Goal: Find specific page/section: Find specific page/section

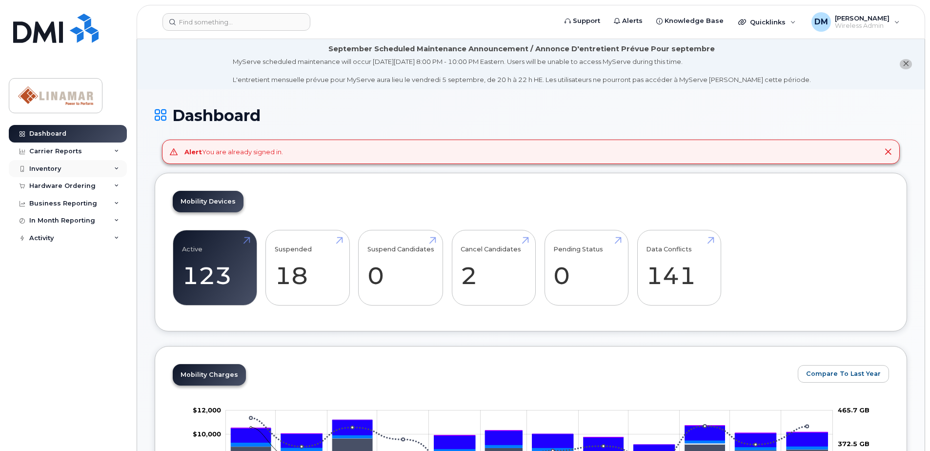
click at [37, 169] on div "Inventory" at bounding box center [45, 169] width 32 height 8
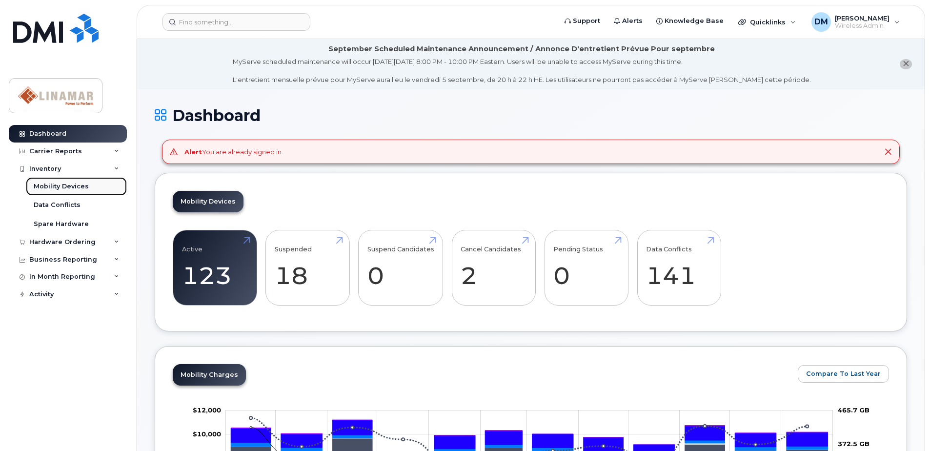
click at [45, 186] on div "Mobility Devices" at bounding box center [61, 186] width 55 height 9
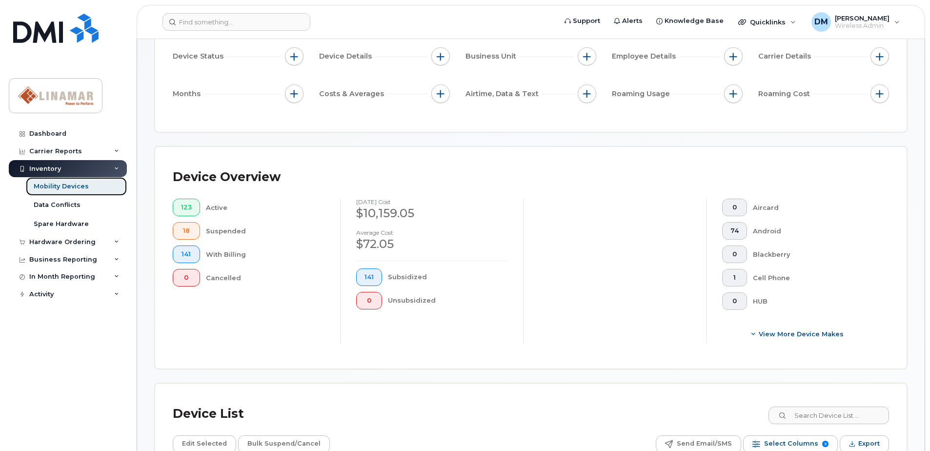
scroll to position [293, 0]
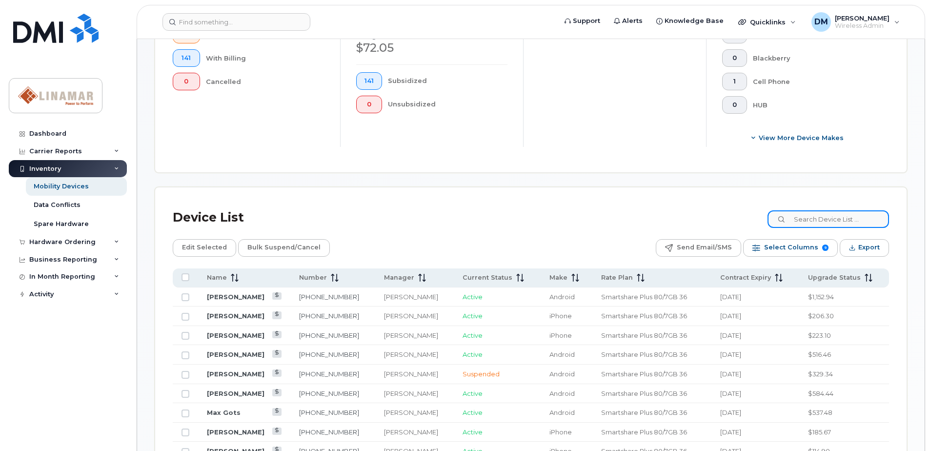
click at [834, 220] on input at bounding box center [827, 219] width 121 height 18
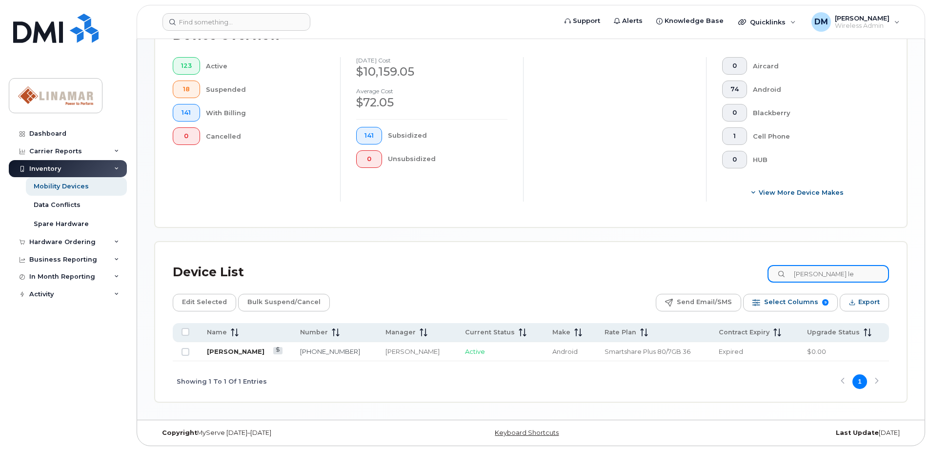
type input "sonny le"
click at [225, 353] on link "Sonny Lear" at bounding box center [236, 351] width 58 height 8
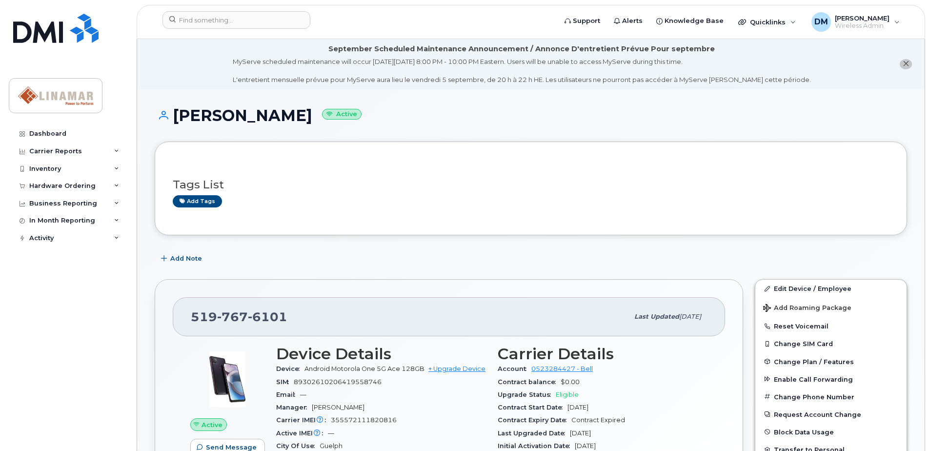
click at [753, 250] on div "Add Note" at bounding box center [531, 259] width 752 height 18
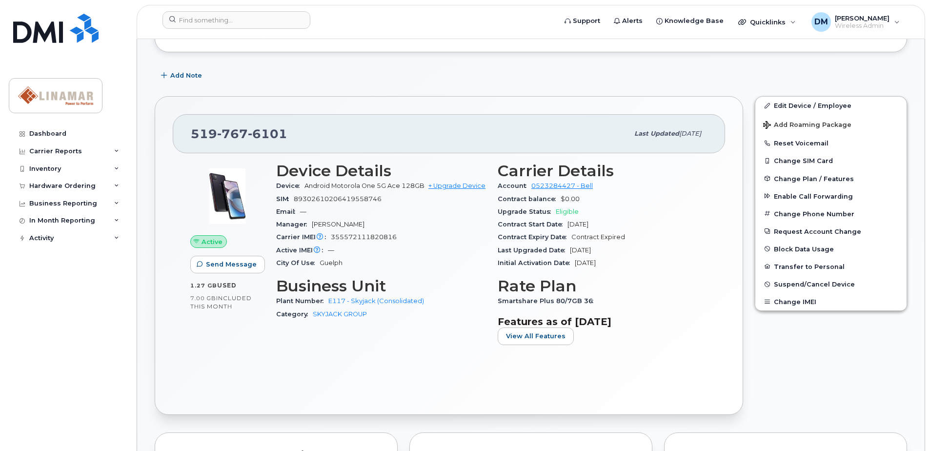
scroll to position [195, 0]
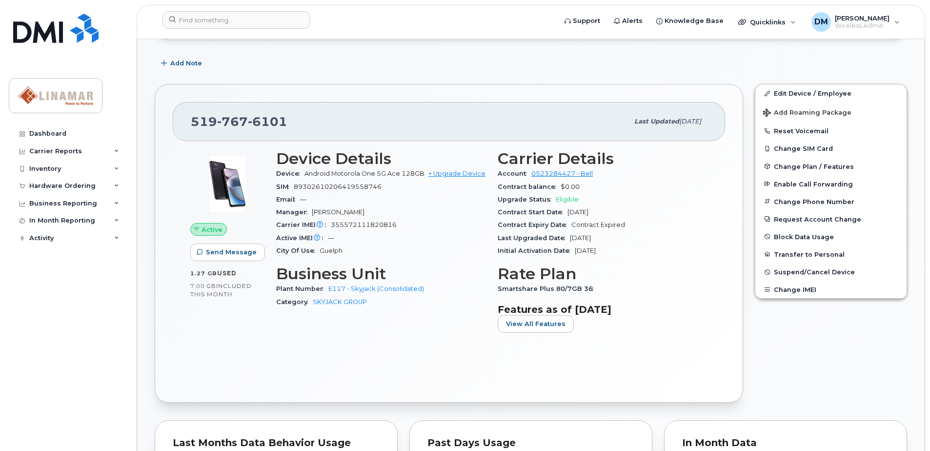
drag, startPoint x: 281, startPoint y: 185, endPoint x: 643, endPoint y: 247, distance: 366.8
click at [643, 247] on div "Device Details Device Android Motorola One 5G Ace 128GB + Upgrade Device SIM 89…" at bounding box center [491, 245] width 443 height 202
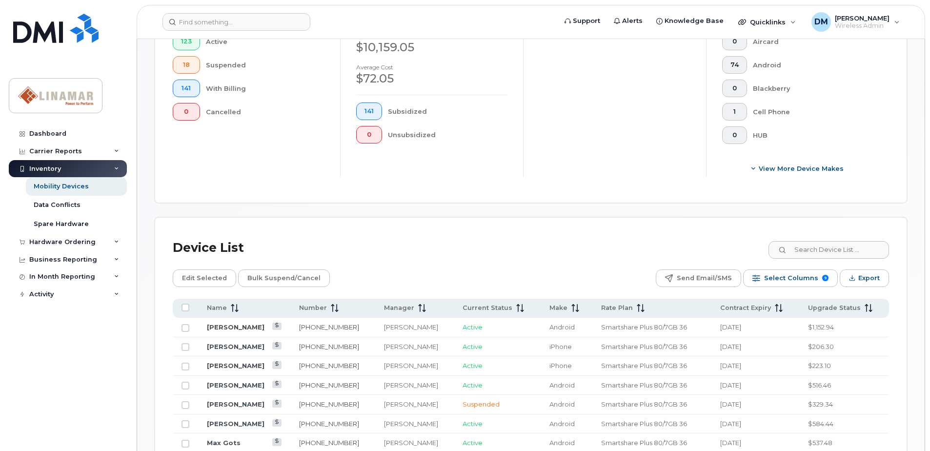
scroll to position [293, 0]
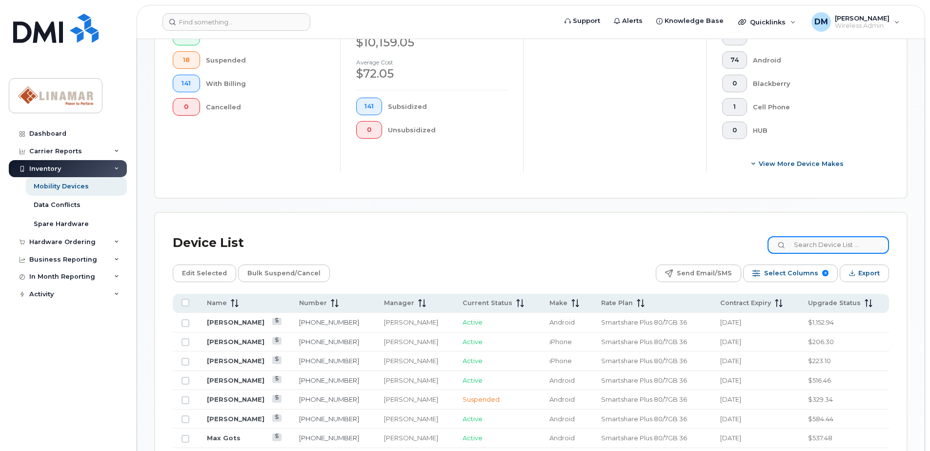
click at [845, 244] on input at bounding box center [827, 245] width 121 height 18
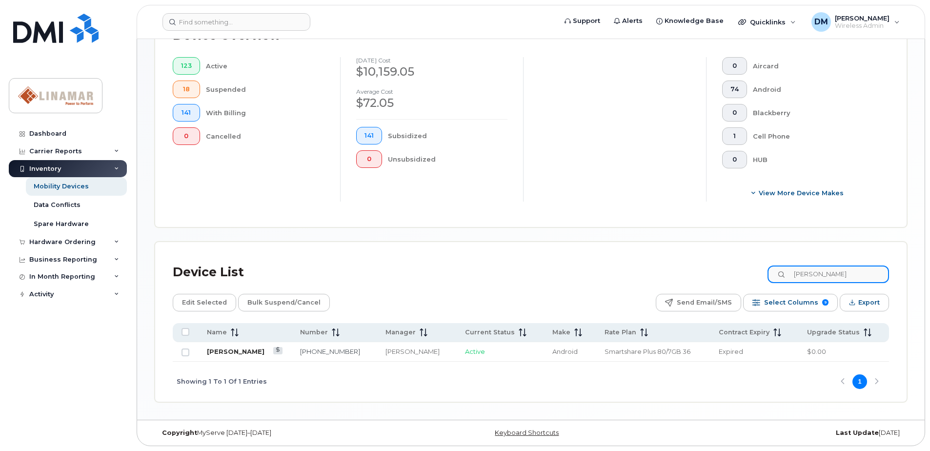
type input "jason th"
click at [235, 352] on link "[PERSON_NAME]" at bounding box center [236, 351] width 58 height 8
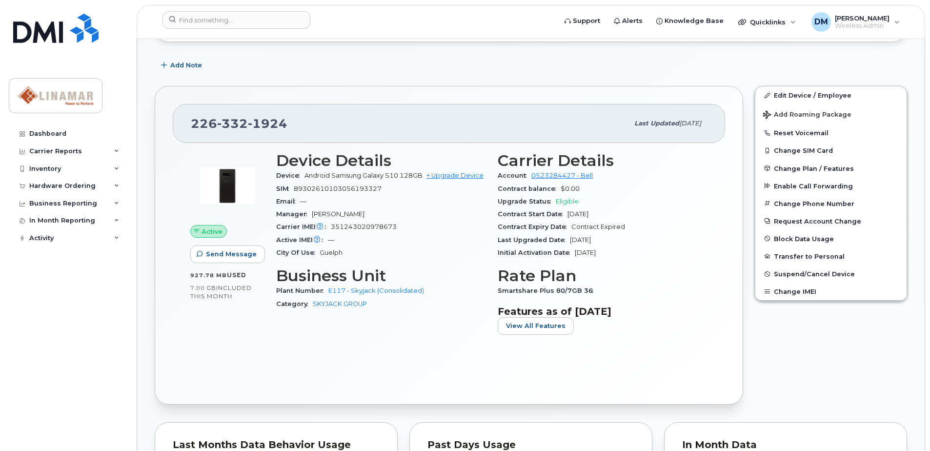
scroll to position [195, 0]
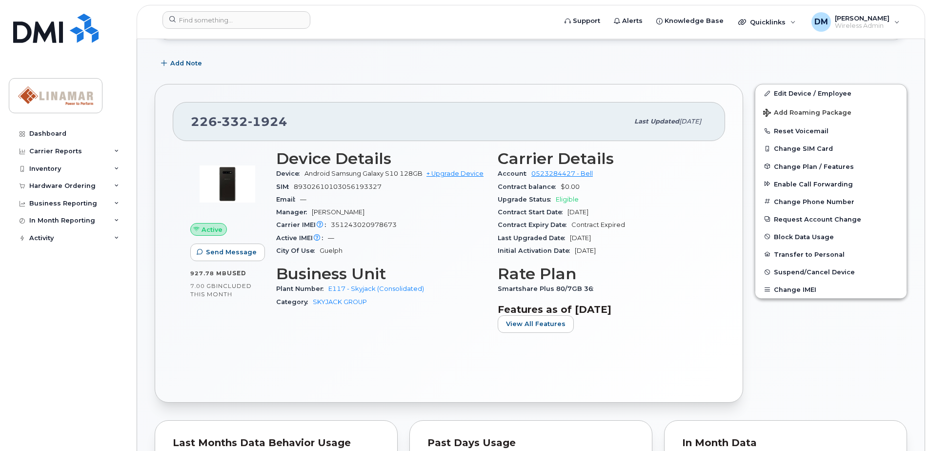
drag, startPoint x: 499, startPoint y: 198, endPoint x: 638, endPoint y: 245, distance: 146.9
click at [638, 245] on section "Carrier Details Account 0523284427 - Bell Contract balance $0.00 Upgrade Status…" at bounding box center [603, 203] width 210 height 107
click at [638, 245] on div "Initial Activation Date Jun 16, 2014" at bounding box center [603, 250] width 210 height 13
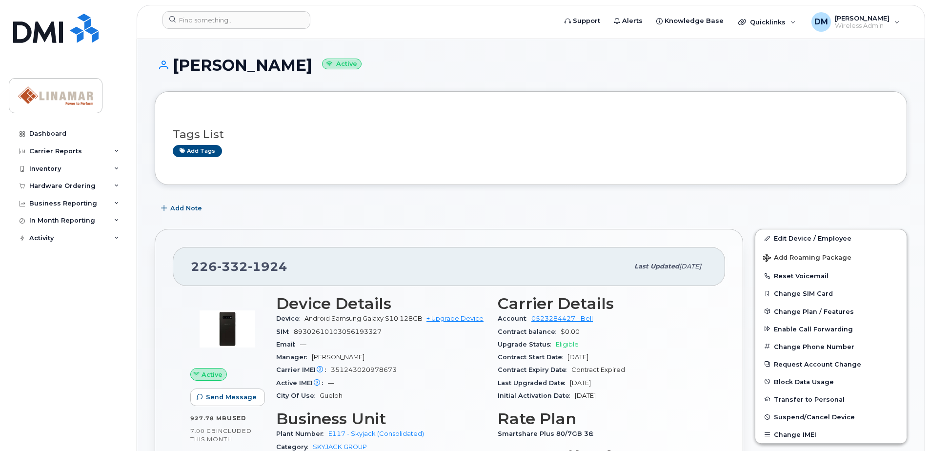
scroll to position [49, 0]
click at [249, 206] on div "Add Note" at bounding box center [531, 210] width 752 height 18
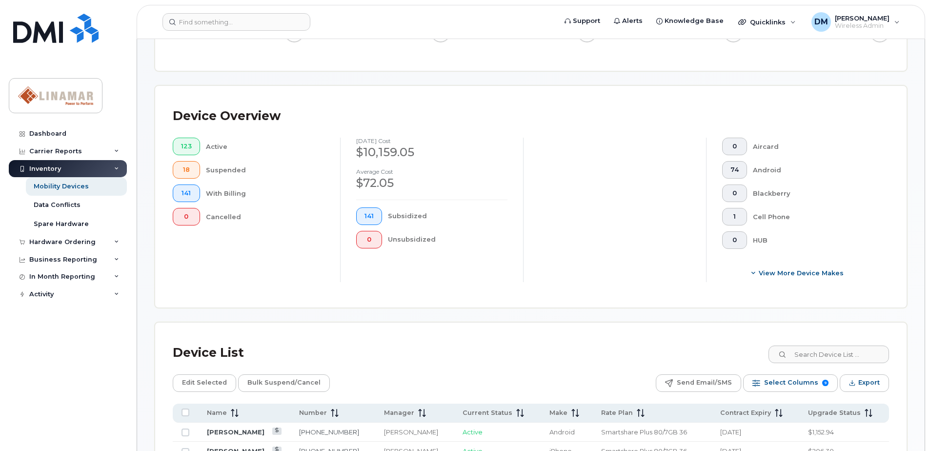
scroll to position [195, 0]
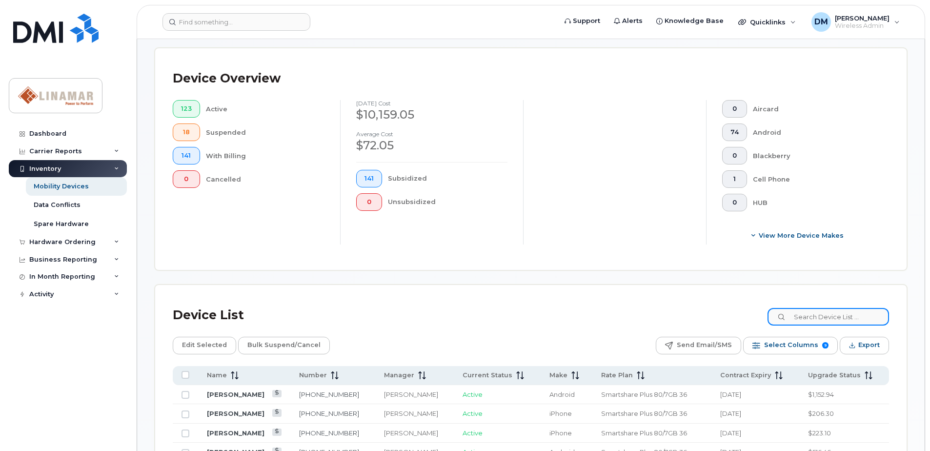
click at [814, 319] on input at bounding box center [827, 317] width 121 height 18
type input "[PERSON_NAME] br"
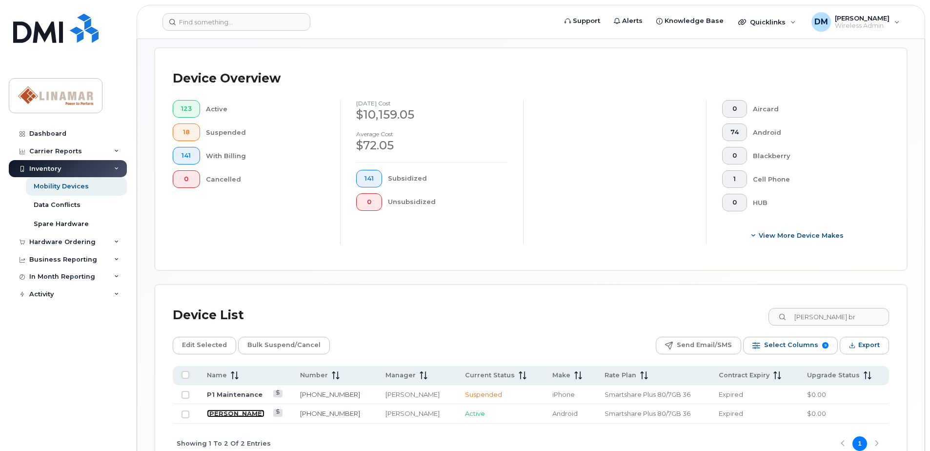
click at [227, 415] on link "[PERSON_NAME]" at bounding box center [236, 413] width 58 height 8
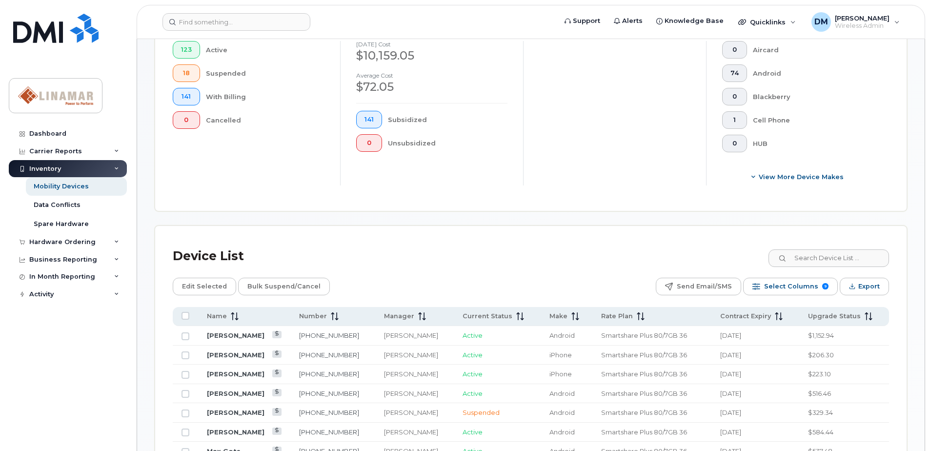
scroll to position [293, 0]
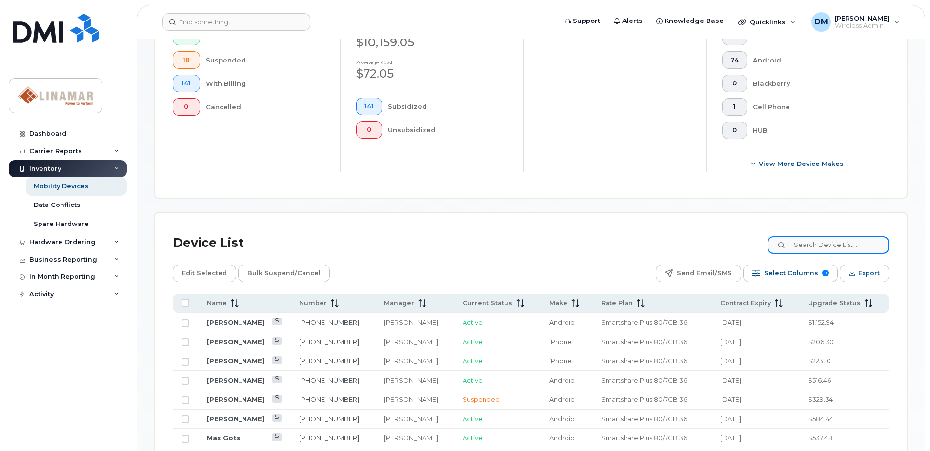
click at [839, 244] on input at bounding box center [827, 245] width 121 height 18
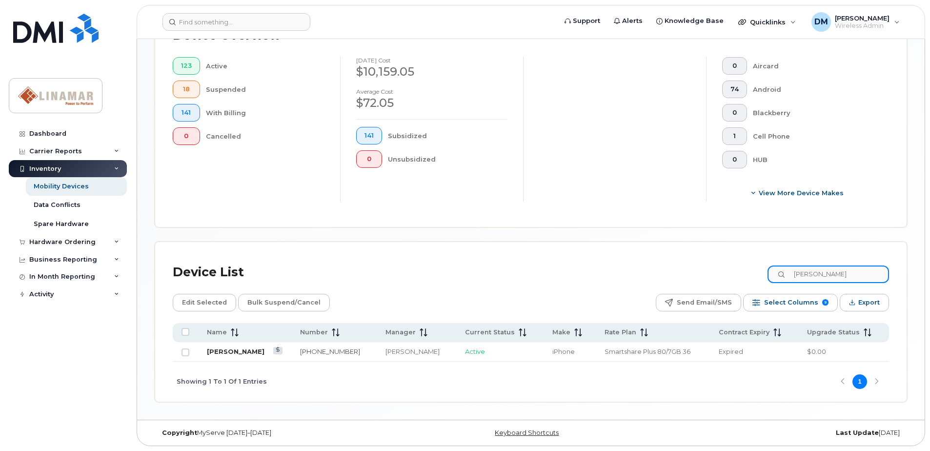
type input "steve thomas"
click at [233, 349] on link "[PERSON_NAME]" at bounding box center [236, 351] width 58 height 8
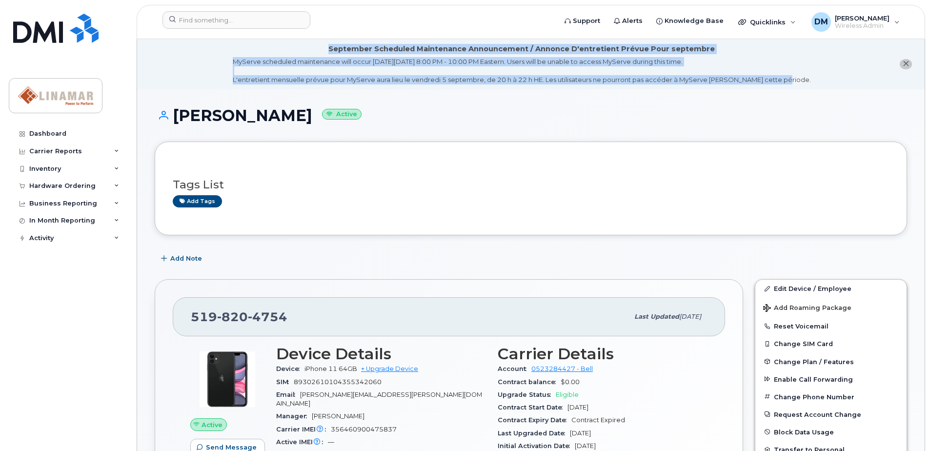
drag, startPoint x: 335, startPoint y: 47, endPoint x: 808, endPoint y: 79, distance: 474.3
click at [808, 79] on li "September Scheduled Maintenance Announcement / Annonce D'entretient Prévue Pour…" at bounding box center [530, 64] width 787 height 50
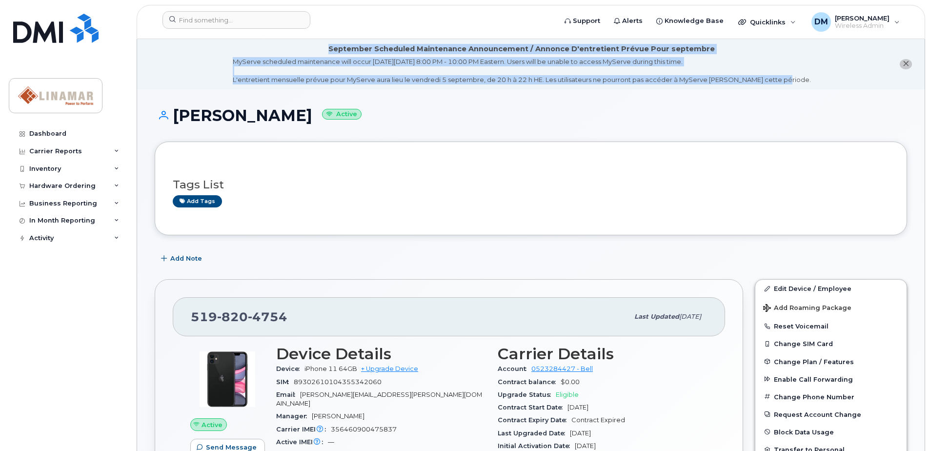
drag, startPoint x: 334, startPoint y: 48, endPoint x: 802, endPoint y: 77, distance: 468.2
click at [802, 77] on li "September Scheduled Maintenance Announcement / Annonce D'entretient Prévue Pour…" at bounding box center [530, 64] width 787 height 50
drag, startPoint x: 337, startPoint y: 49, endPoint x: 798, endPoint y: 85, distance: 462.4
click at [798, 85] on li "September Scheduled Maintenance Announcement / Annonce D'entretient Prévue Pour…" at bounding box center [530, 64] width 787 height 50
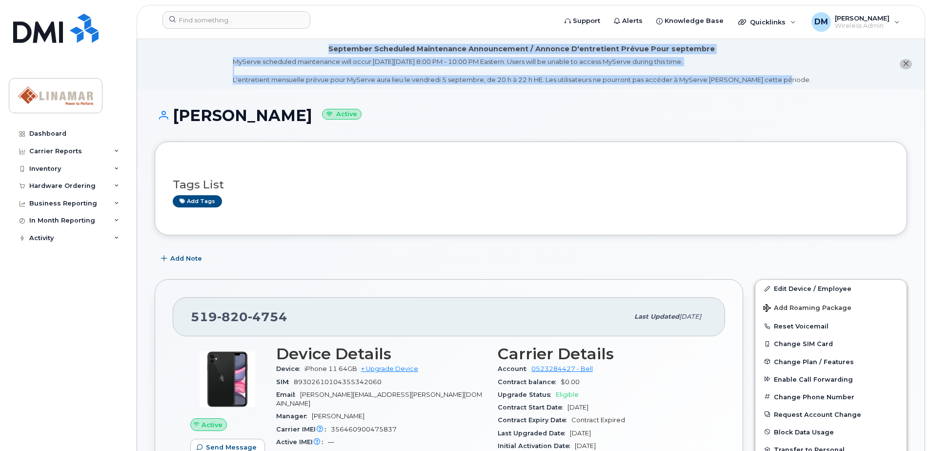
click at [798, 85] on li "September Scheduled Maintenance Announcement / Annonce D'entretient Prévue Pour…" at bounding box center [530, 64] width 787 height 50
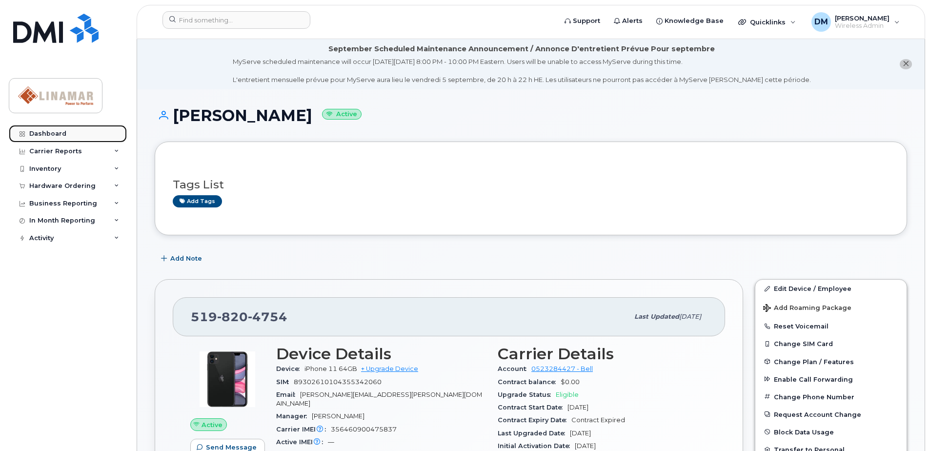
click at [48, 136] on div "Dashboard" at bounding box center [47, 134] width 37 height 8
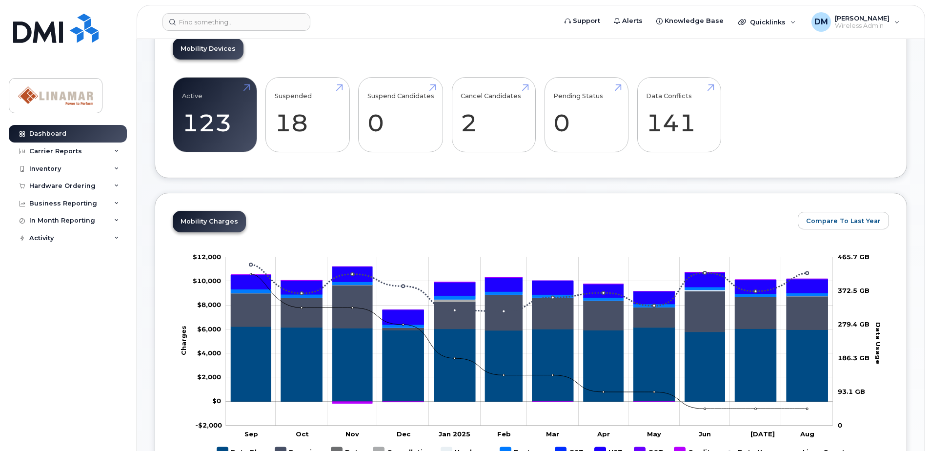
scroll to position [146, 0]
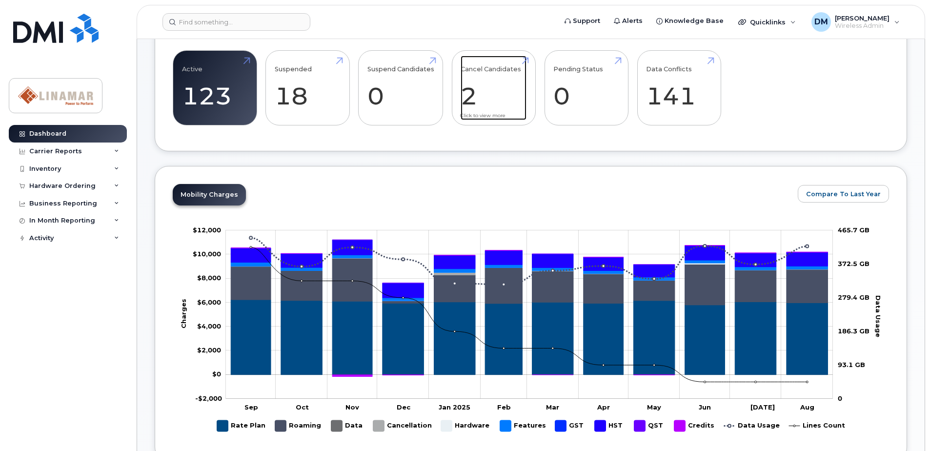
click at [500, 87] on link "Cancel Candidates 2" at bounding box center [494, 88] width 66 height 64
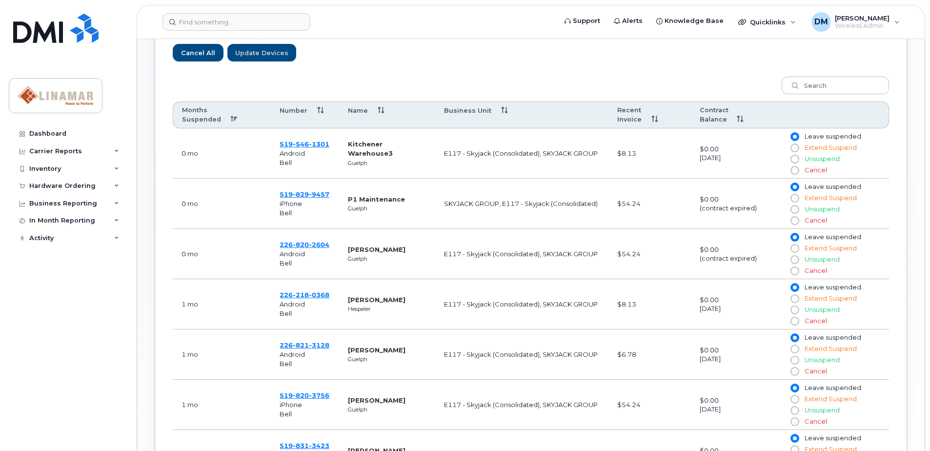
scroll to position [390, 0]
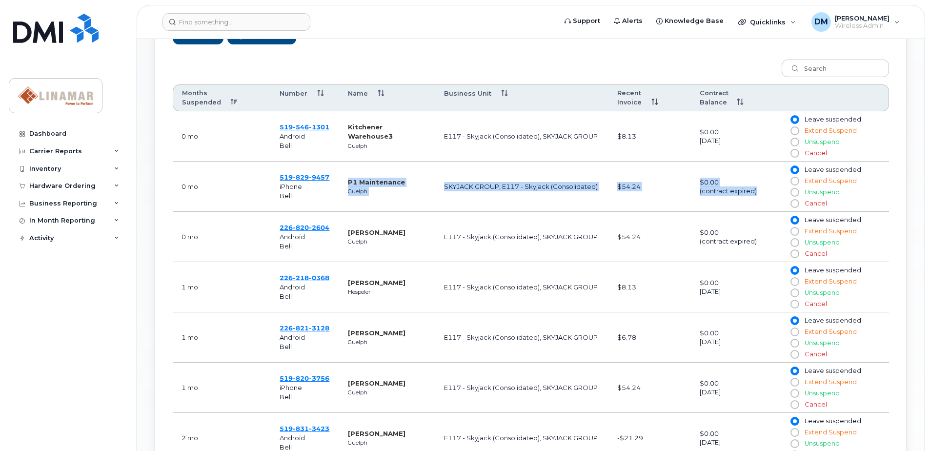
drag, startPoint x: 348, startPoint y: 172, endPoint x: 768, endPoint y: 179, distance: 420.6
click at [768, 179] on tr "0 mo [PHONE_NUMBER] iPhone Bell P1 Maintenance Guelph SKYJACK GROUP, E117 - Sky…" at bounding box center [531, 186] width 716 height 50
click at [768, 186] on div "(contract expired)" at bounding box center [736, 190] width 73 height 9
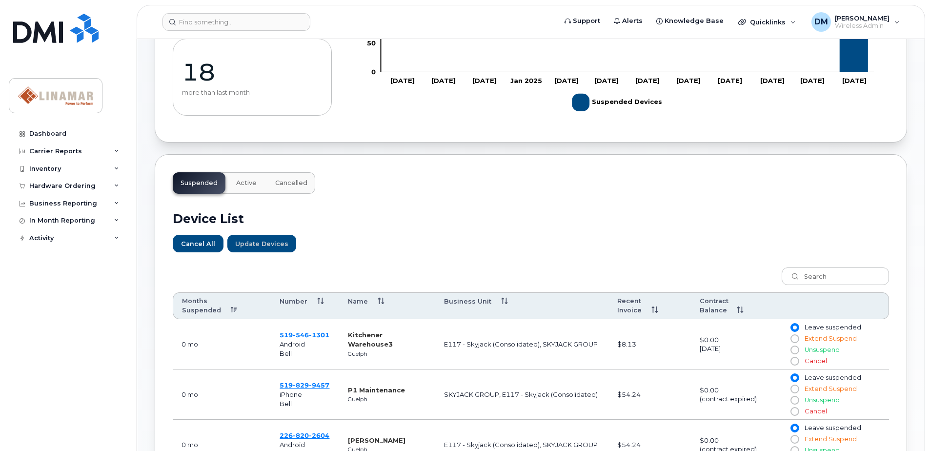
scroll to position [0, 0]
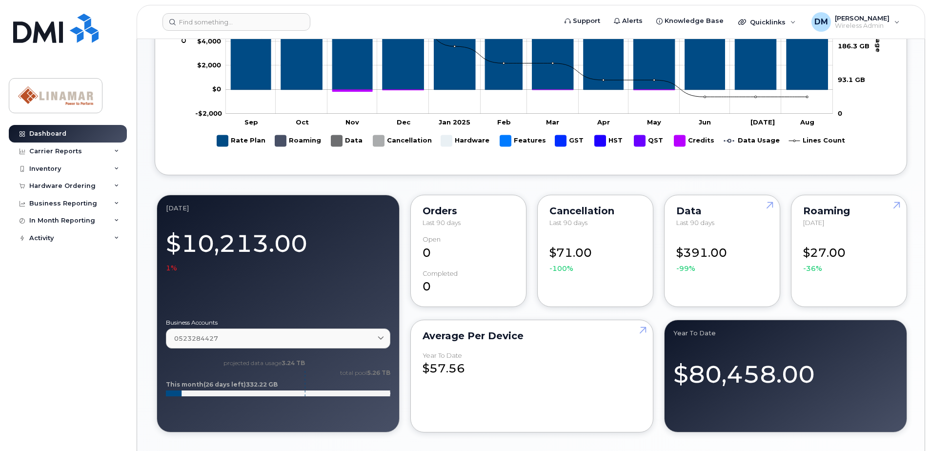
scroll to position [439, 0]
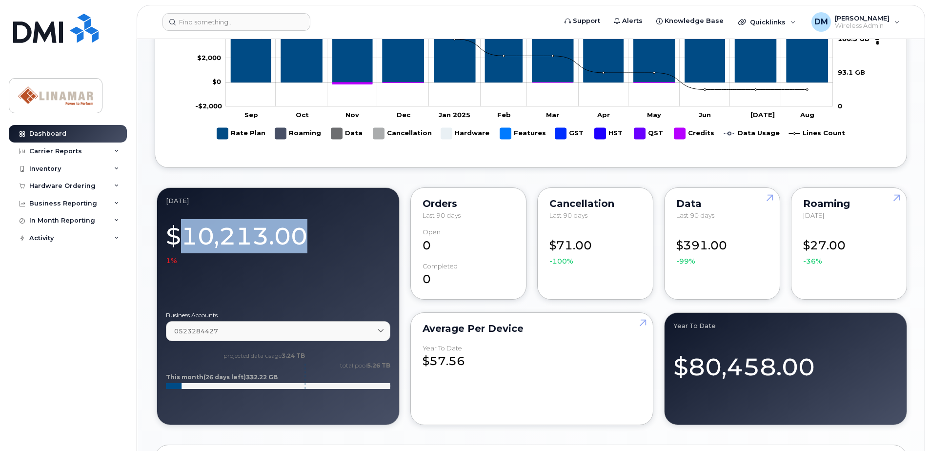
drag, startPoint x: 185, startPoint y: 237, endPoint x: 308, endPoint y: 239, distance: 122.5
click at [308, 239] on div "$10,213.00 1%" at bounding box center [278, 241] width 224 height 49
click at [309, 239] on div "$10,213.00 1%" at bounding box center [278, 241] width 224 height 49
drag, startPoint x: 315, startPoint y: 233, endPoint x: 184, endPoint y: 234, distance: 131.2
click at [184, 234] on div "$10,213.00 1%" at bounding box center [278, 241] width 224 height 49
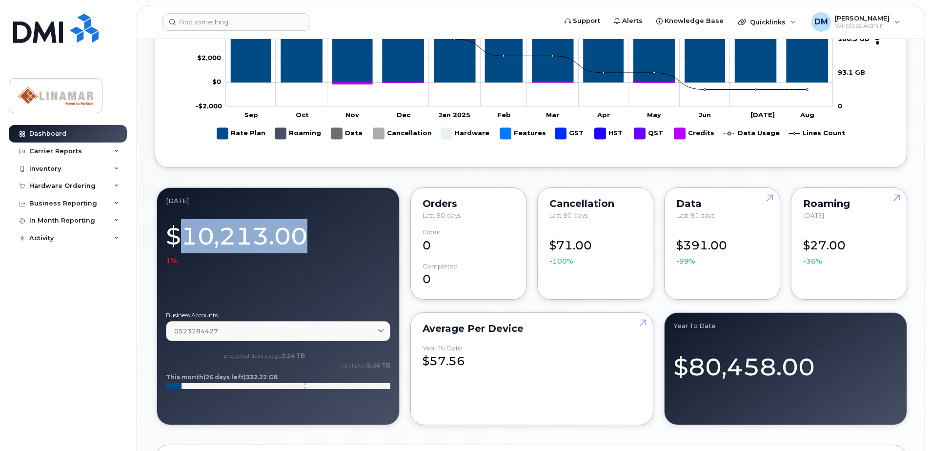
click at [184, 234] on div "$10,213.00 1%" at bounding box center [278, 241] width 224 height 49
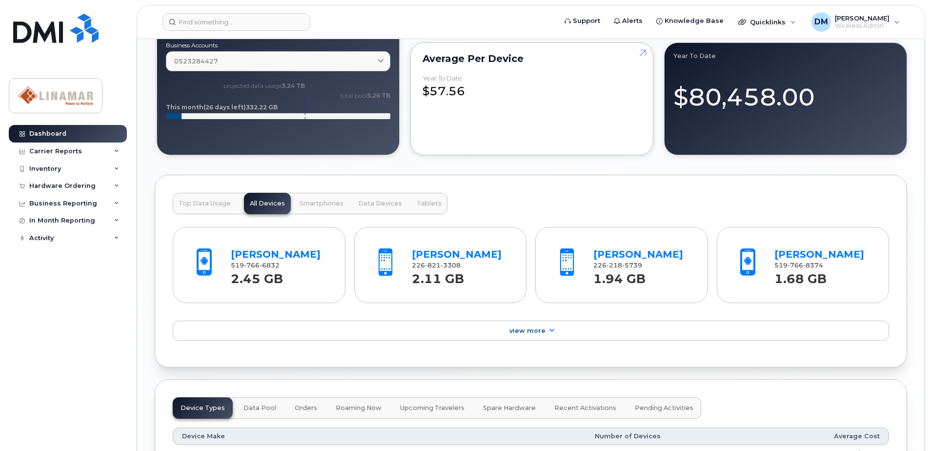
scroll to position [732, 0]
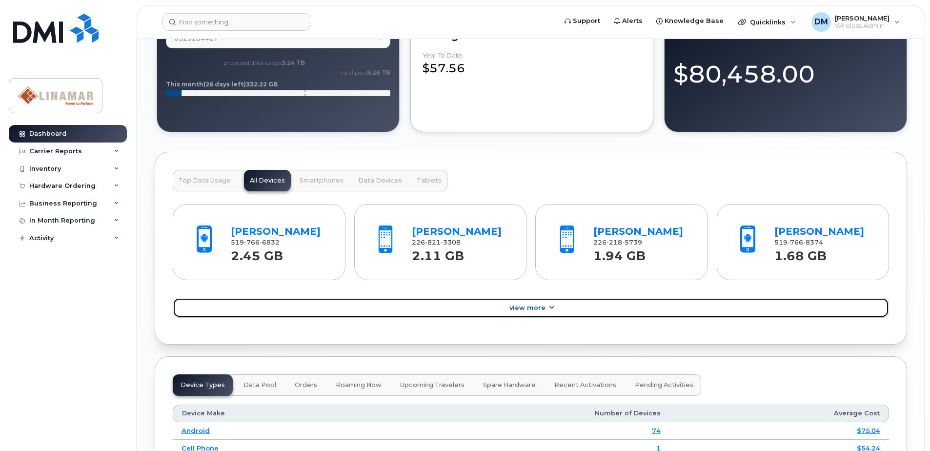
click at [534, 307] on span "View More" at bounding box center [527, 307] width 36 height 7
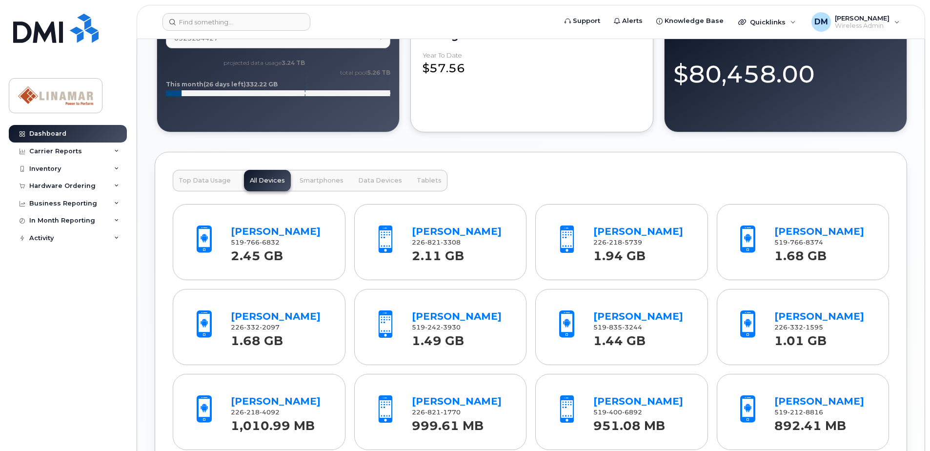
click at [197, 180] on span "Top Data Usage" at bounding box center [205, 181] width 52 height 8
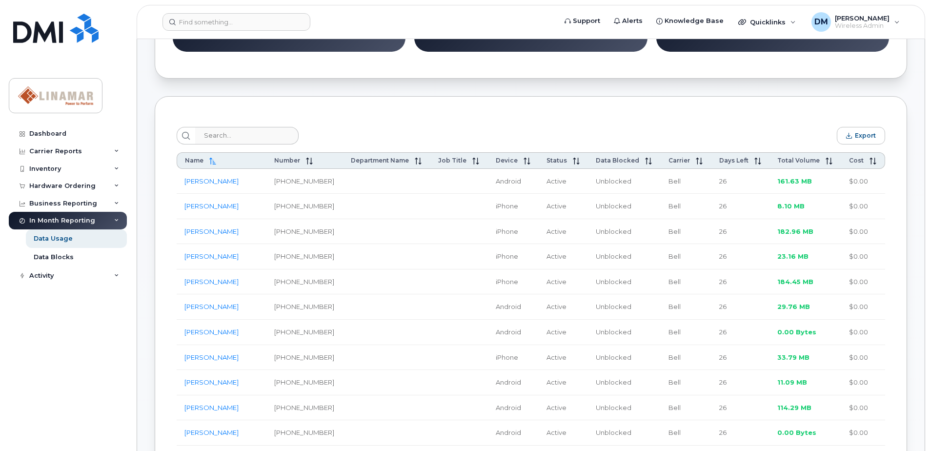
scroll to position [293, 0]
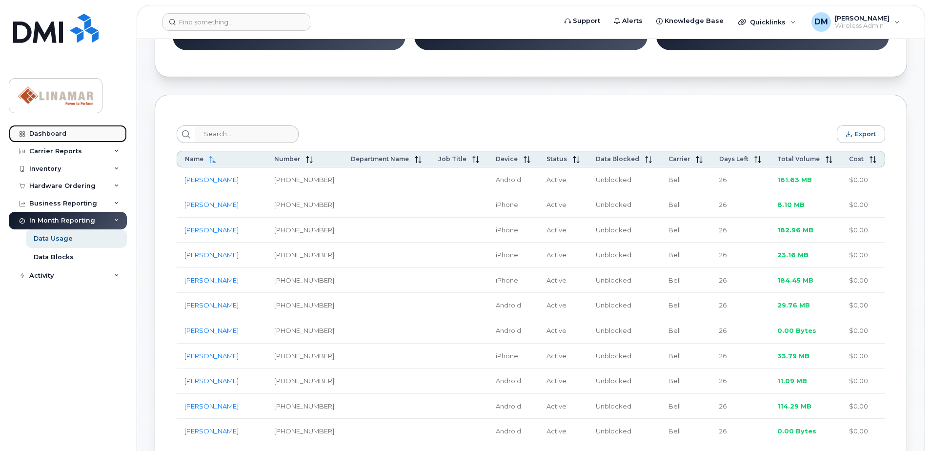
click at [54, 135] on div "Dashboard" at bounding box center [47, 134] width 37 height 8
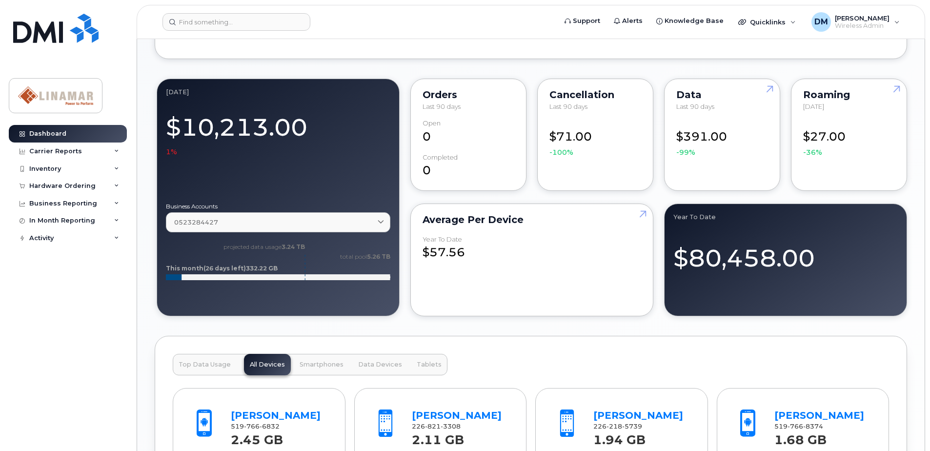
scroll to position [537, 0]
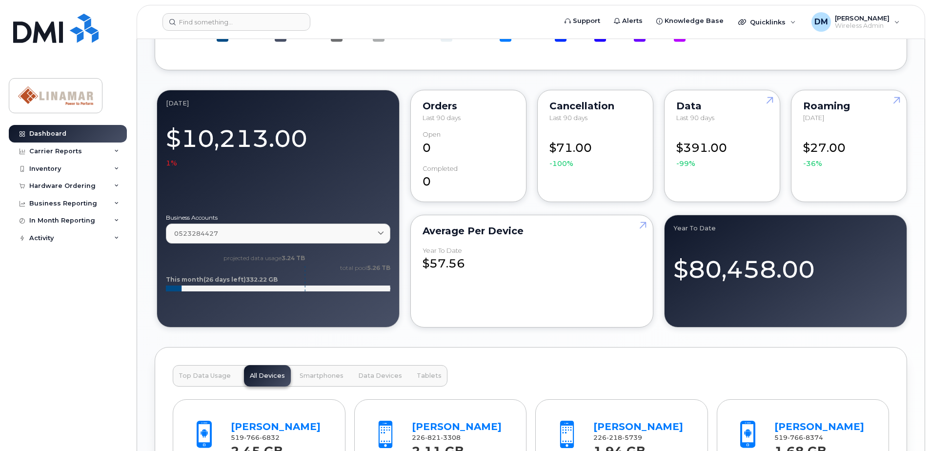
click at [656, 205] on div "[DATE] $10,213.00 1% Business Accounts 0523284427 0523284427 Data usage: 0.00 B…" at bounding box center [531, 208] width 752 height 241
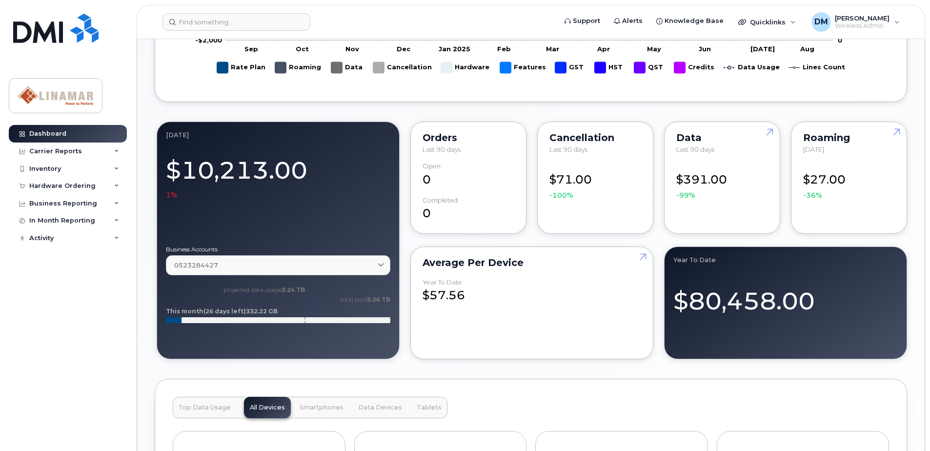
scroll to position [488, 0]
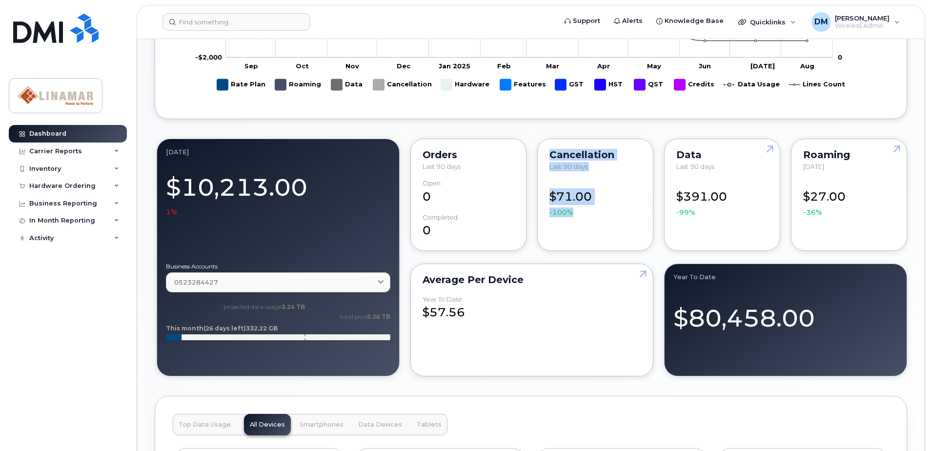
drag, startPoint x: 549, startPoint y: 156, endPoint x: 602, endPoint y: 214, distance: 78.7
click at [602, 214] on div "Cancellation Last 90 days $71.00 -100%" at bounding box center [595, 195] width 116 height 112
click at [602, 214] on div "$71.00 -100%" at bounding box center [595, 199] width 92 height 38
drag, startPoint x: 676, startPoint y: 197, endPoint x: 734, endPoint y: 218, distance: 61.7
click at [734, 218] on div "Data Last 90 days $391.00 -99%" at bounding box center [722, 195] width 116 height 112
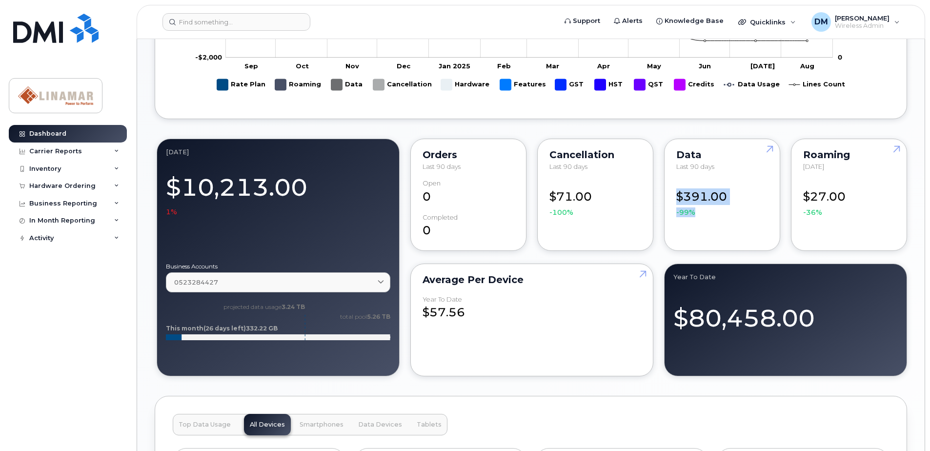
click at [734, 218] on div "Data Last 90 days $391.00 -99%" at bounding box center [722, 195] width 116 height 112
click at [532, 187] on div "August 2025 $10,213.00 1% Business Accounts 0523284427 0523284427 Data usage: 0…" at bounding box center [531, 257] width 752 height 241
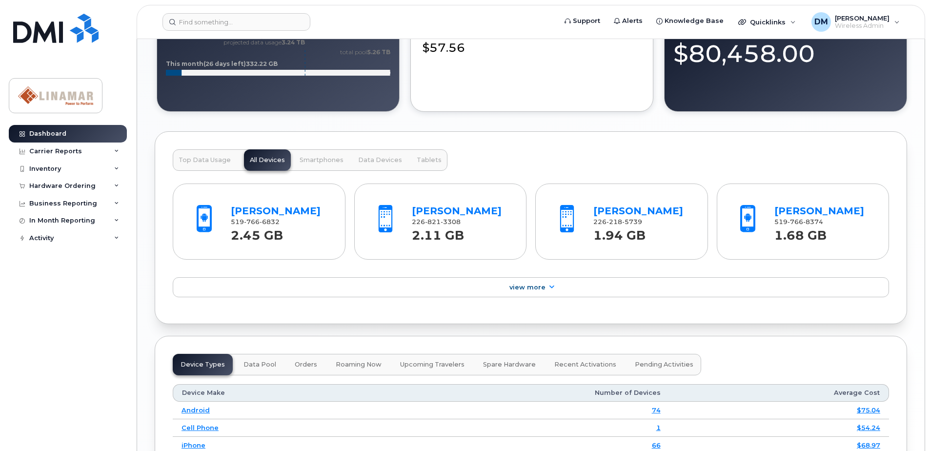
scroll to position [781, 0]
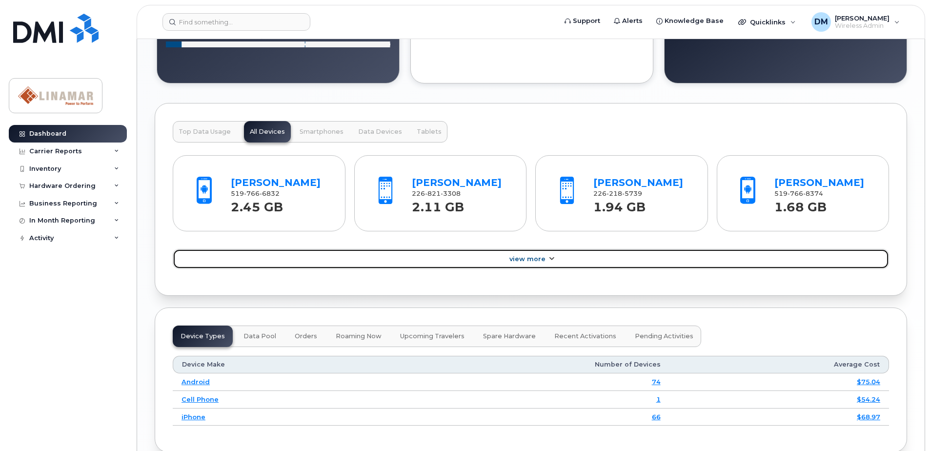
click at [533, 258] on span "View More" at bounding box center [527, 258] width 36 height 7
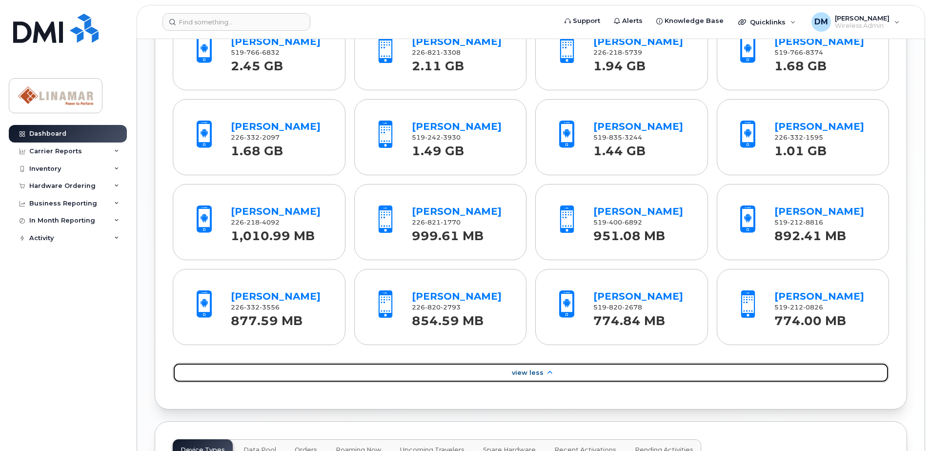
scroll to position [927, 0]
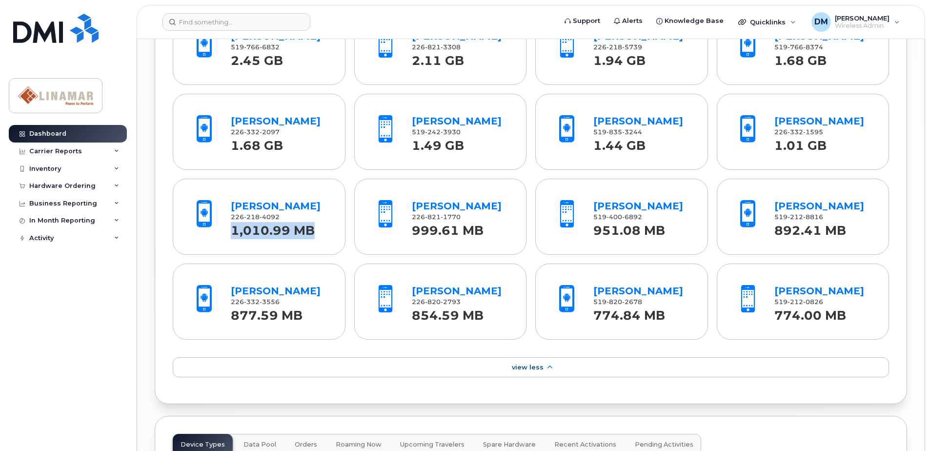
drag, startPoint x: 233, startPoint y: 233, endPoint x: 313, endPoint y: 229, distance: 80.6
click at [313, 229] on div "1,010.99 MB" at bounding box center [279, 230] width 97 height 18
drag, startPoint x: 234, startPoint y: 229, endPoint x: 312, endPoint y: 229, distance: 78.5
click at [312, 229] on strong "1,010.99 MB" at bounding box center [273, 228] width 84 height 20
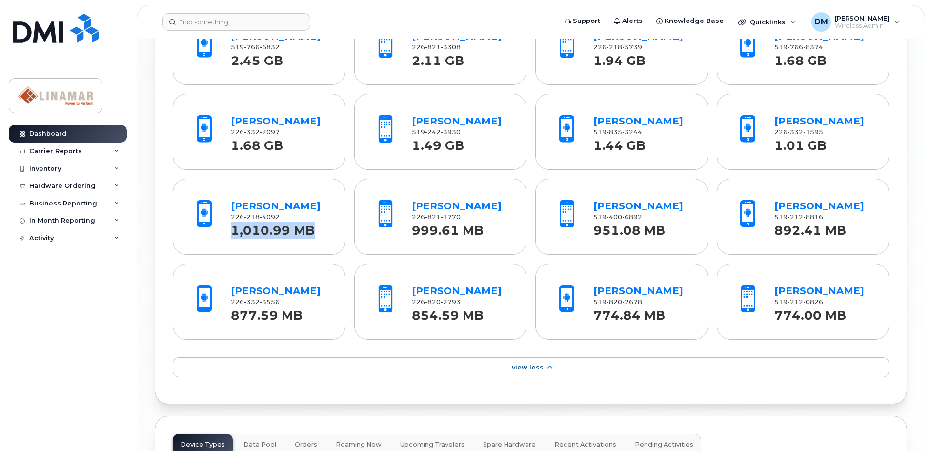
click at [312, 229] on strong "1,010.99 MB" at bounding box center [273, 228] width 84 height 20
drag, startPoint x: 228, startPoint y: 229, endPoint x: 315, endPoint y: 226, distance: 86.9
click at [315, 226] on div "Manuel Pereira 226 218 4092 1,010.99 MB" at bounding box center [279, 216] width 105 height 45
click at [315, 226] on div "1,010.99 MB" at bounding box center [279, 230] width 97 height 18
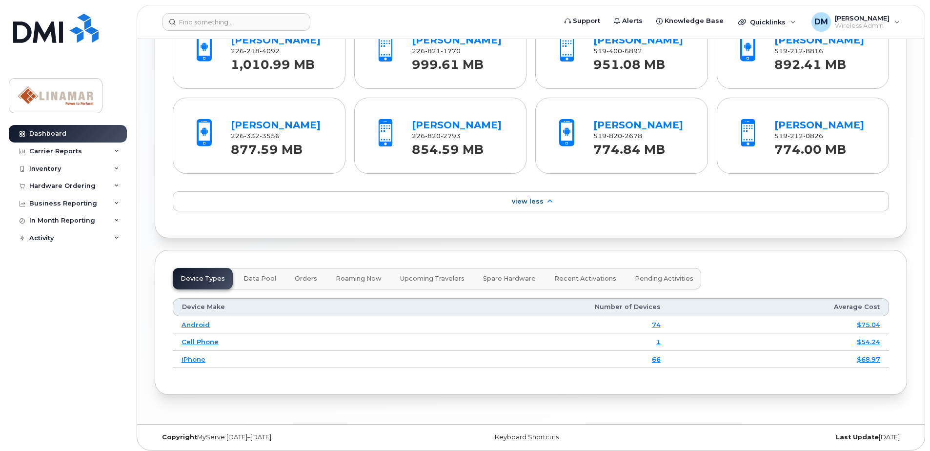
scroll to position [1097, 0]
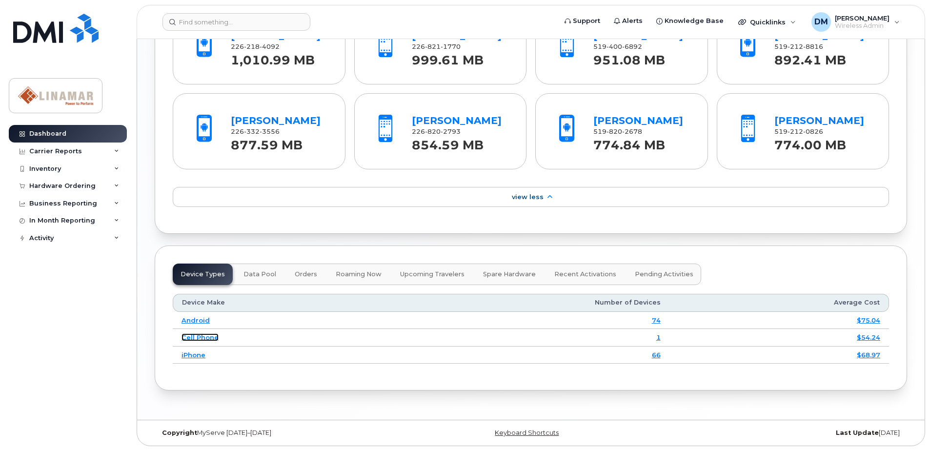
click at [198, 338] on link "Cell Phone" at bounding box center [199, 337] width 37 height 8
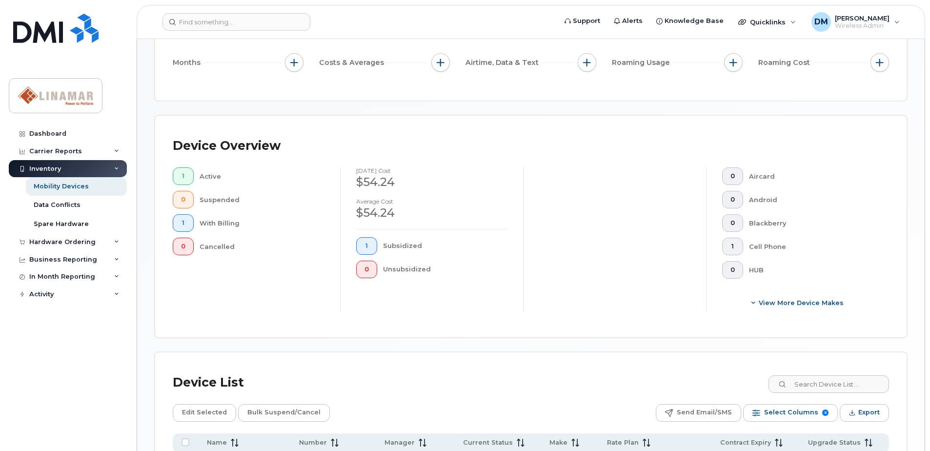
scroll to position [238, 0]
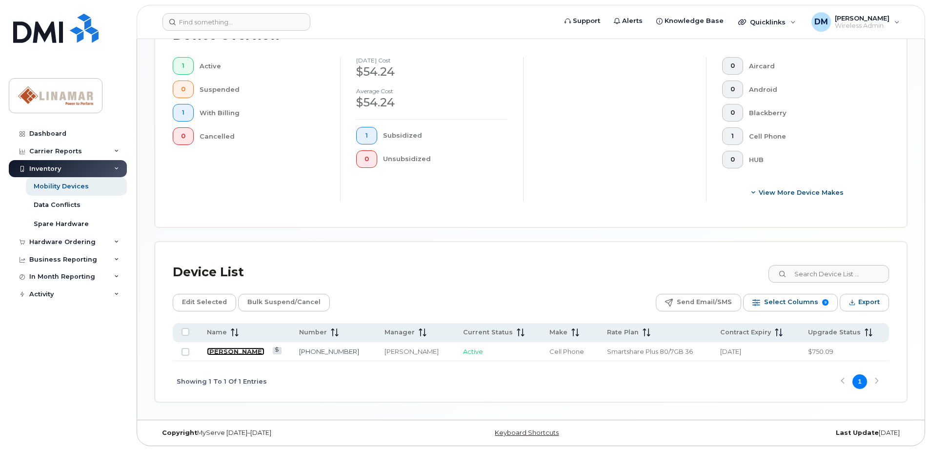
click at [221, 352] on link "[PERSON_NAME]" at bounding box center [236, 351] width 58 height 8
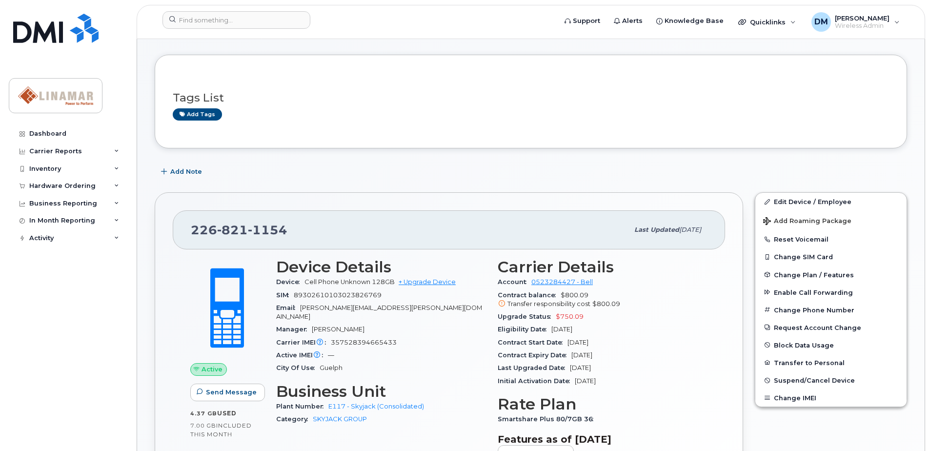
scroll to position [195, 0]
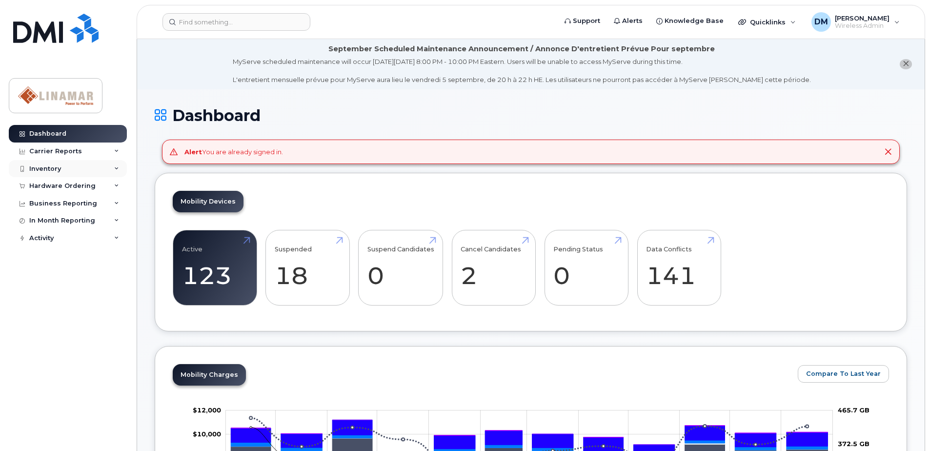
click at [48, 172] on div "Inventory" at bounding box center [45, 169] width 32 height 8
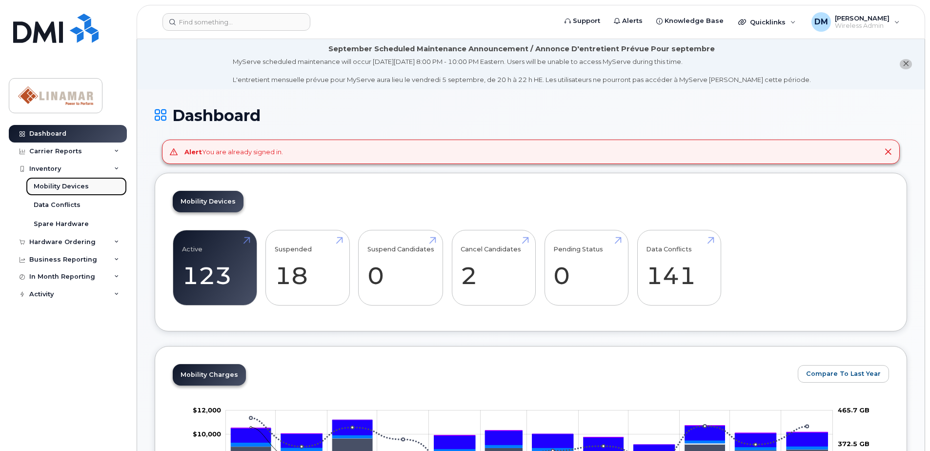
click at [72, 187] on div "Mobility Devices" at bounding box center [61, 186] width 55 height 9
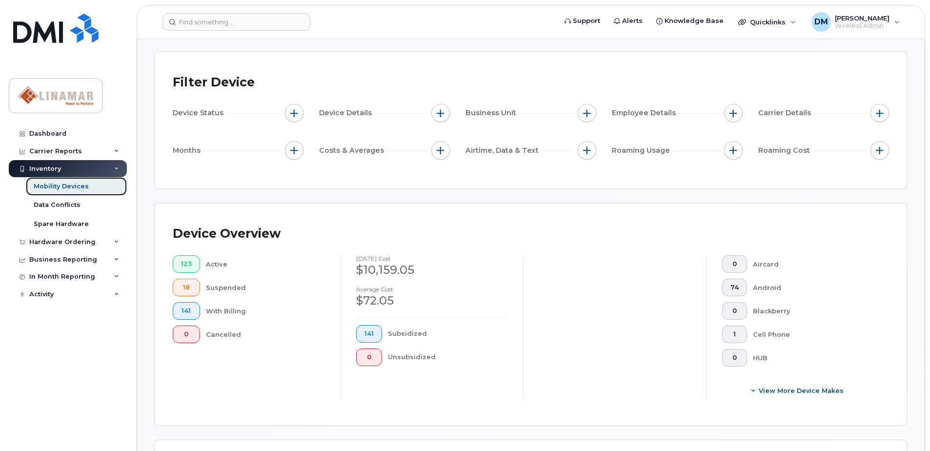
scroll to position [195, 0]
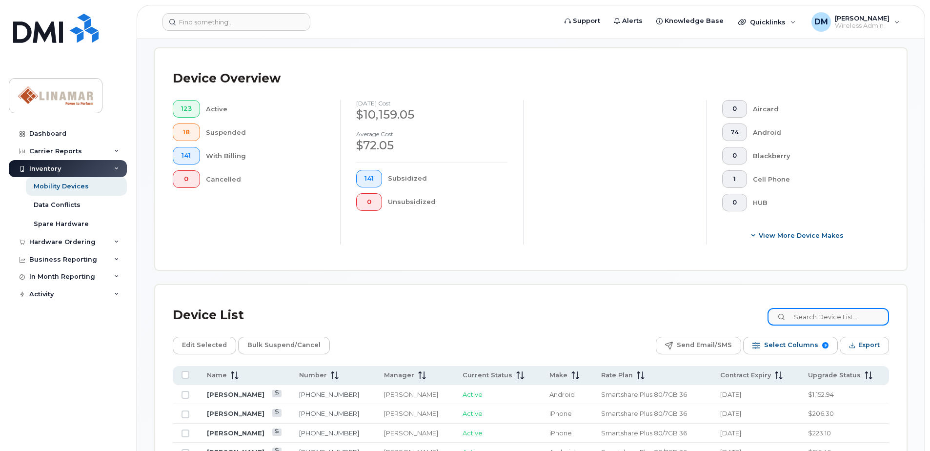
click at [835, 318] on input at bounding box center [827, 317] width 121 height 18
paste input "[PHONE_NUMBER]"
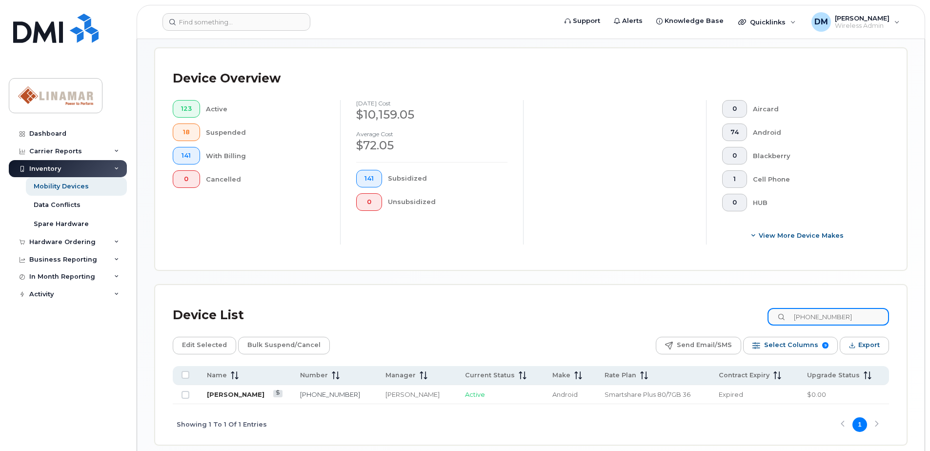
type input "[PHONE_NUMBER]"
click at [247, 396] on link "[PERSON_NAME]" at bounding box center [236, 394] width 58 height 8
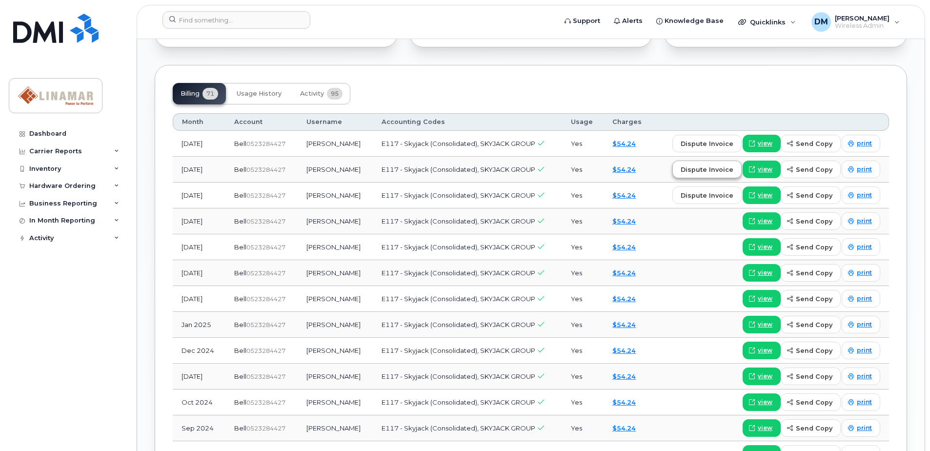
scroll to position [732, 0]
click at [765, 222] on span "view" at bounding box center [765, 220] width 15 height 9
click at [769, 194] on span "view" at bounding box center [765, 194] width 15 height 9
click at [763, 166] on span "view" at bounding box center [765, 168] width 15 height 9
click at [763, 142] on span "view" at bounding box center [765, 143] width 15 height 9
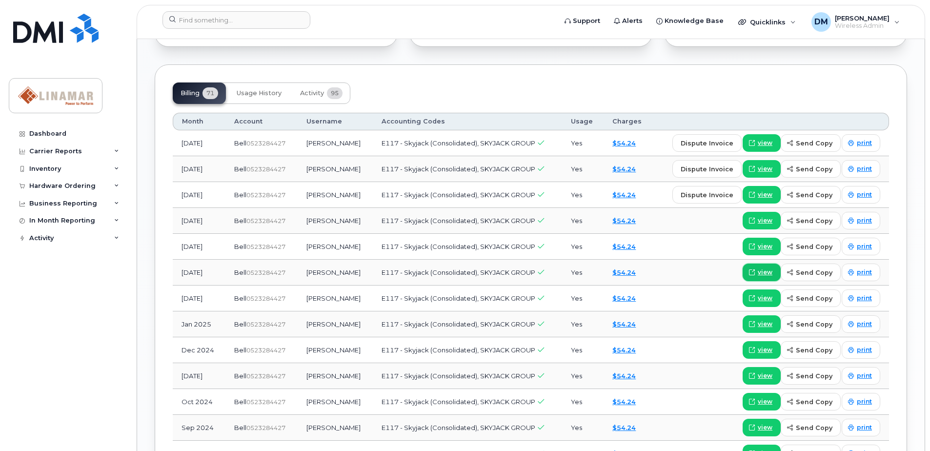
click at [772, 275] on span "view" at bounding box center [765, 272] width 15 height 9
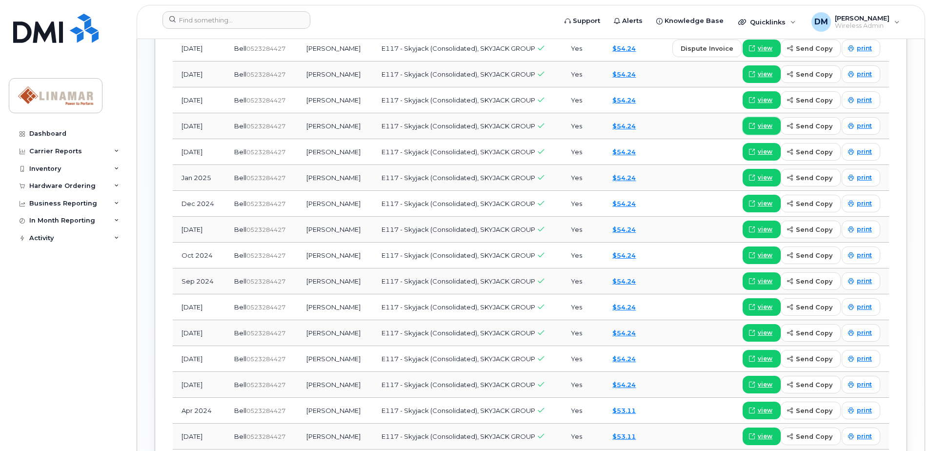
scroll to position [829, 0]
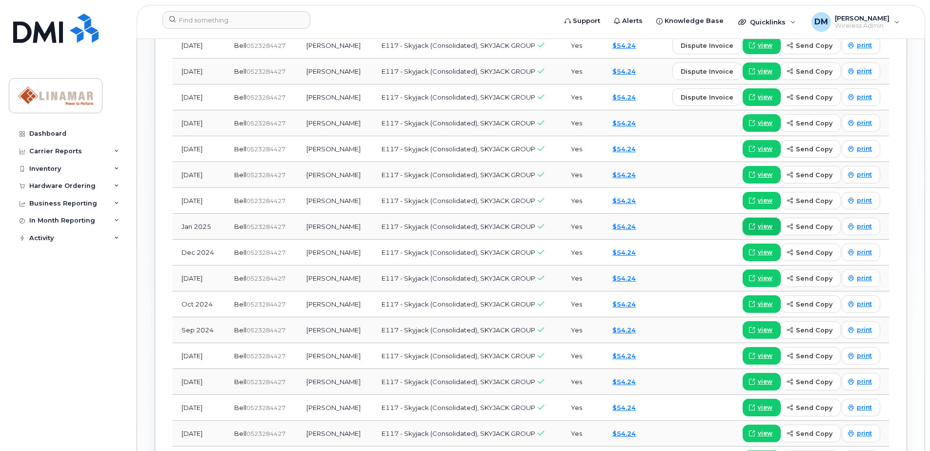
click at [769, 227] on span "view" at bounding box center [765, 226] width 15 height 9
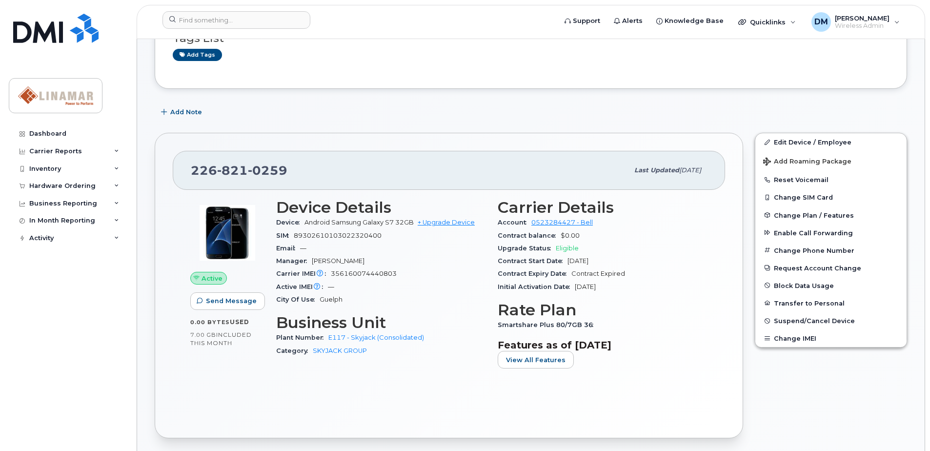
scroll to position [0, 0]
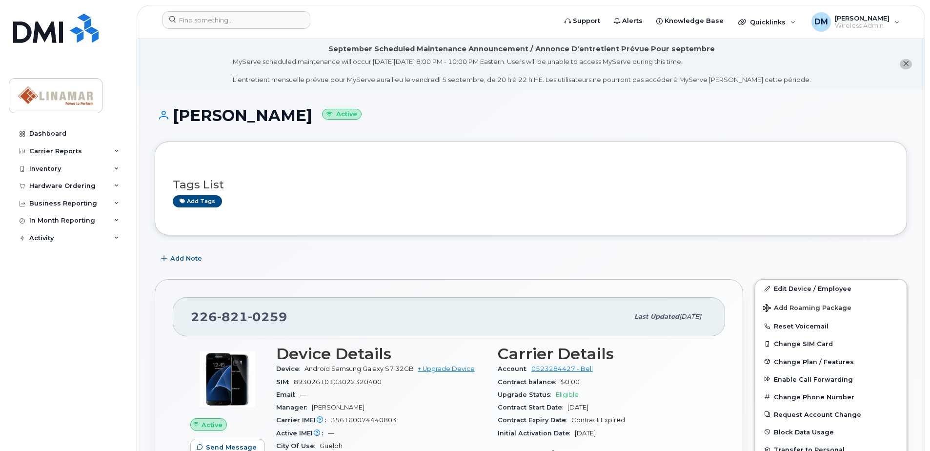
drag, startPoint x: 328, startPoint y: 114, endPoint x: 175, endPoint y: 114, distance: 153.2
click at [175, 114] on h1 "Ashley Leontowich Active" at bounding box center [531, 115] width 752 height 17
drag, startPoint x: 175, startPoint y: 114, endPoint x: 254, endPoint y: 118, distance: 79.1
copy h1 "[PERSON_NAME]"
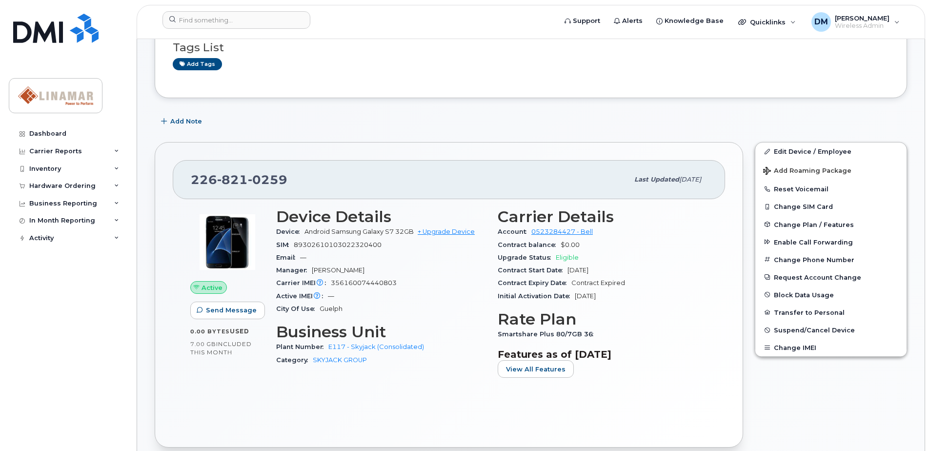
scroll to position [146, 0]
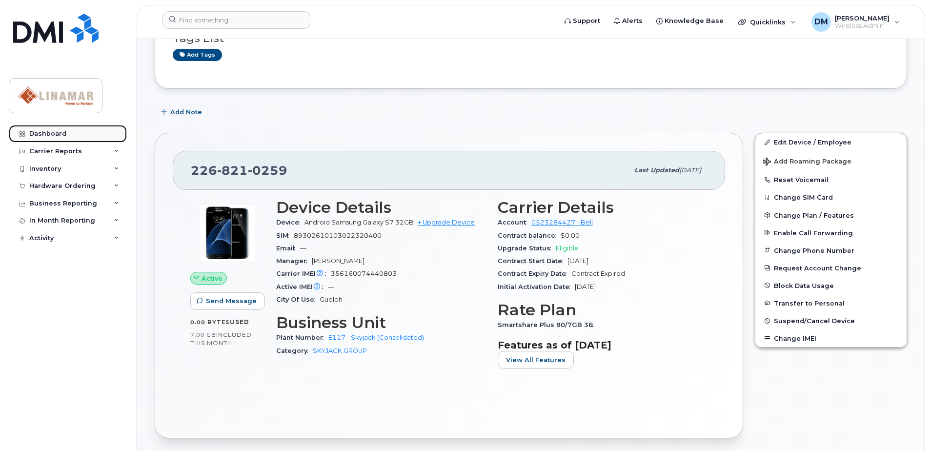
click at [48, 135] on div "Dashboard" at bounding box center [47, 134] width 37 height 8
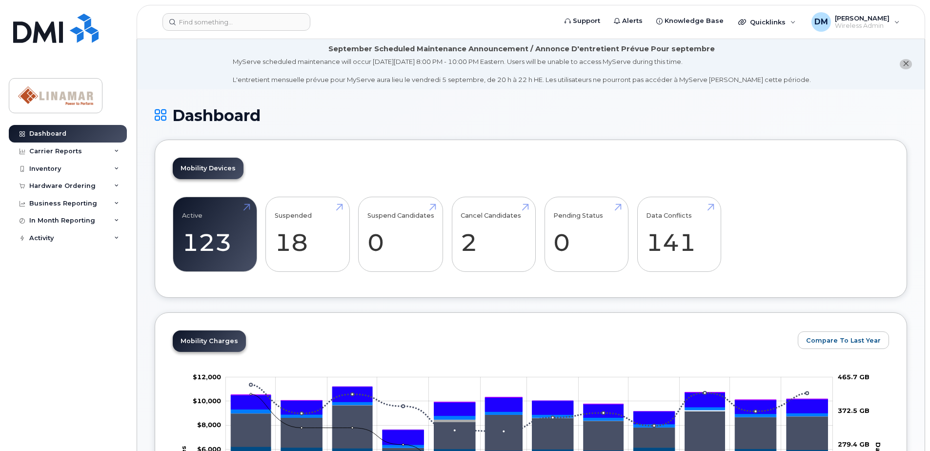
drag, startPoint x: 289, startPoint y: 62, endPoint x: 747, endPoint y: 59, distance: 458.6
click at [747, 59] on div "MyServe scheduled maintenance will occur on Friday September 5, 8:00 PM - 10:00…" at bounding box center [522, 70] width 578 height 27
click at [748, 58] on div "MyServe scheduled maintenance will occur on Friday September 5, 8:00 PM - 10:00…" at bounding box center [522, 70] width 578 height 27
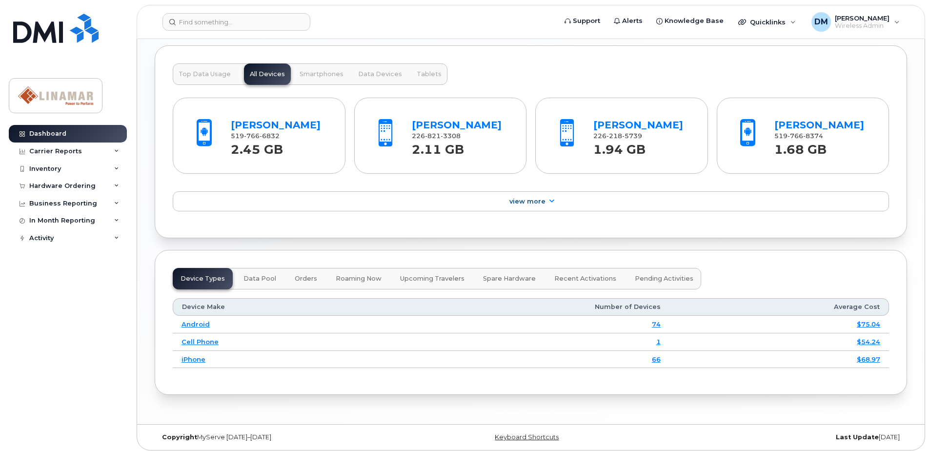
scroll to position [843, 0]
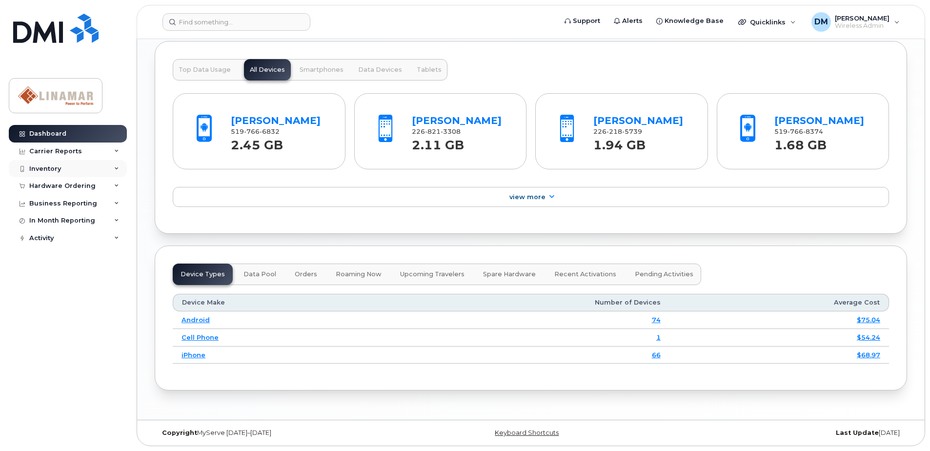
click at [43, 172] on div "Inventory" at bounding box center [45, 169] width 32 height 8
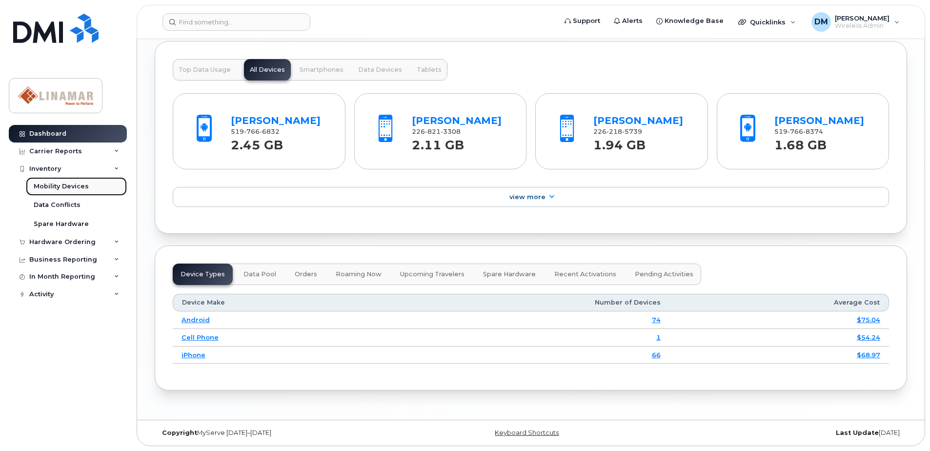
click at [51, 188] on div "Mobility Devices" at bounding box center [61, 186] width 55 height 9
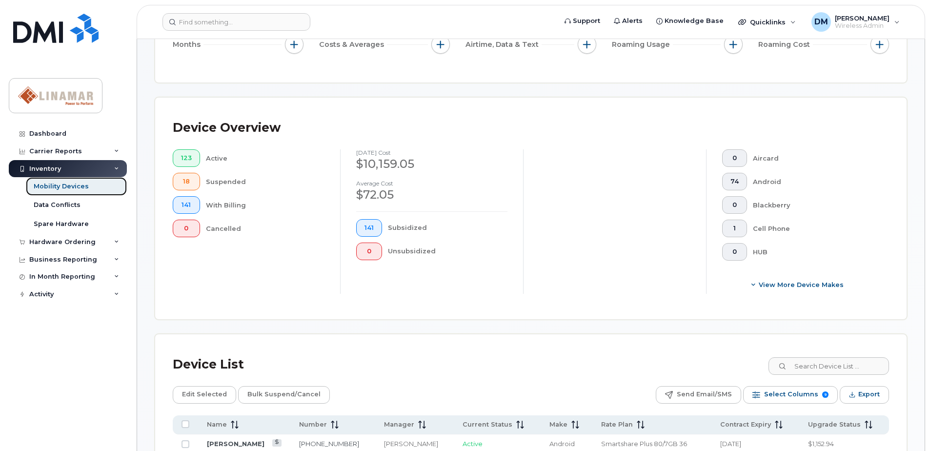
scroll to position [146, 0]
drag, startPoint x: 360, startPoint y: 182, endPoint x: 408, endPoint y: 196, distance: 50.1
click at [408, 196] on div "Average cost $72.05" at bounding box center [431, 191] width 151 height 23
click at [404, 197] on div "$72.05" at bounding box center [431, 194] width 151 height 17
drag, startPoint x: 400, startPoint y: 197, endPoint x: 356, endPoint y: 151, distance: 63.5
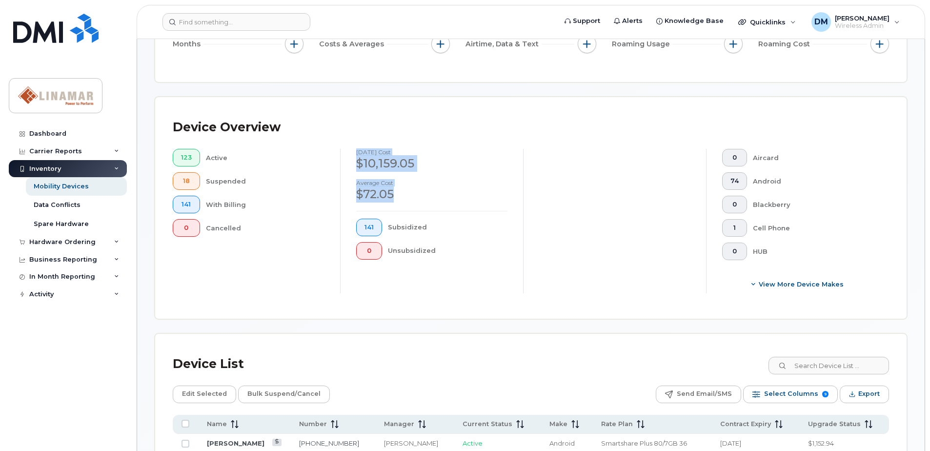
click at [356, 151] on div "August 2025 cost $10,159.05 Average cost $72.05" at bounding box center [431, 176] width 151 height 54
drag, startPoint x: 356, startPoint y: 151, endPoint x: 364, endPoint y: 152, distance: 8.4
click at [364, 152] on h4 "[DATE] cost" at bounding box center [431, 152] width 151 height 6
drag, startPoint x: 357, startPoint y: 152, endPoint x: 456, endPoint y: 196, distance: 108.1
click at [456, 196] on div "August 2025 cost $10,159.05 Average cost $72.05" at bounding box center [431, 176] width 151 height 54
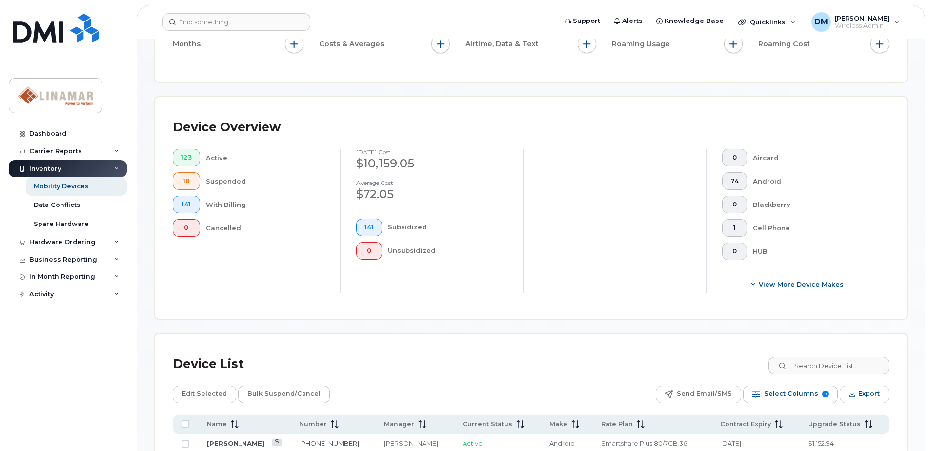
drag, startPoint x: 456, startPoint y: 196, endPoint x: 411, endPoint y: 203, distance: 45.5
click at [411, 203] on div "August 2025 cost $10,159.05 Average cost $72.05 141 Subsidized 0 Unsubsidized" at bounding box center [431, 221] width 183 height 144
drag, startPoint x: 398, startPoint y: 194, endPoint x: 356, endPoint y: 153, distance: 58.6
click at [356, 153] on div "August 2025 cost $10,159.05 Average cost $72.05" at bounding box center [431, 176] width 151 height 54
drag, startPoint x: 356, startPoint y: 153, endPoint x: 365, endPoint y: 152, distance: 9.3
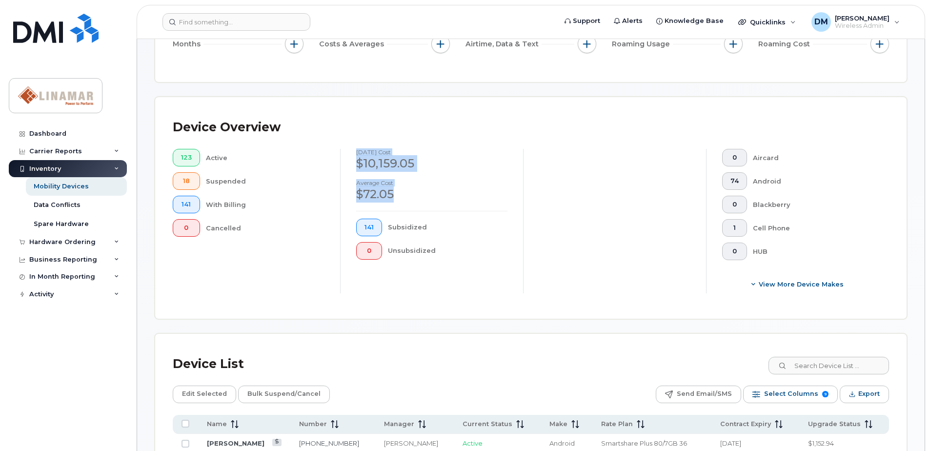
click at [365, 152] on h4 "[DATE] cost" at bounding box center [431, 152] width 151 height 6
drag, startPoint x: 357, startPoint y: 150, endPoint x: 467, endPoint y: 196, distance: 119.9
click at [467, 196] on div "August 2025 cost $10,159.05 Average cost $72.05" at bounding box center [431, 176] width 151 height 54
click at [467, 196] on div "$72.05" at bounding box center [431, 194] width 151 height 17
